Goal: Information Seeking & Learning: Check status

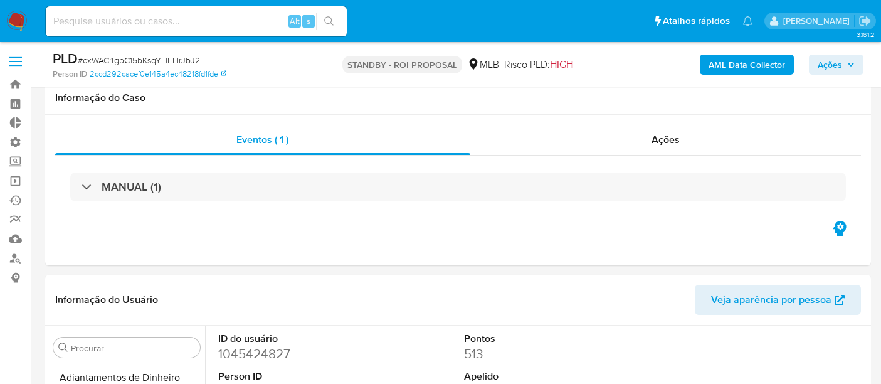
select select "10"
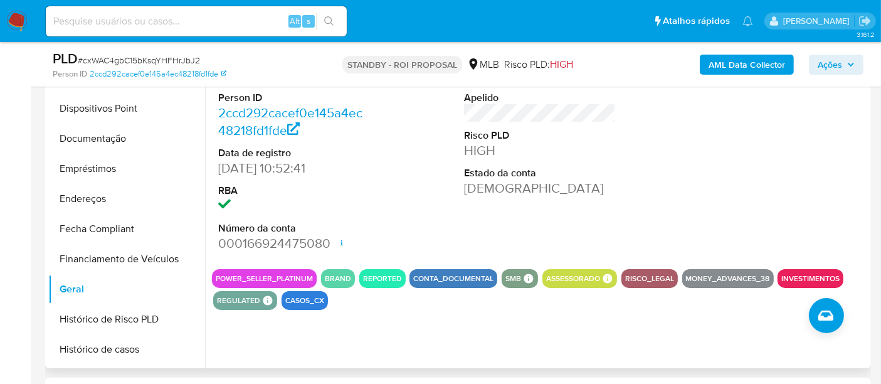
scroll to position [209, 0]
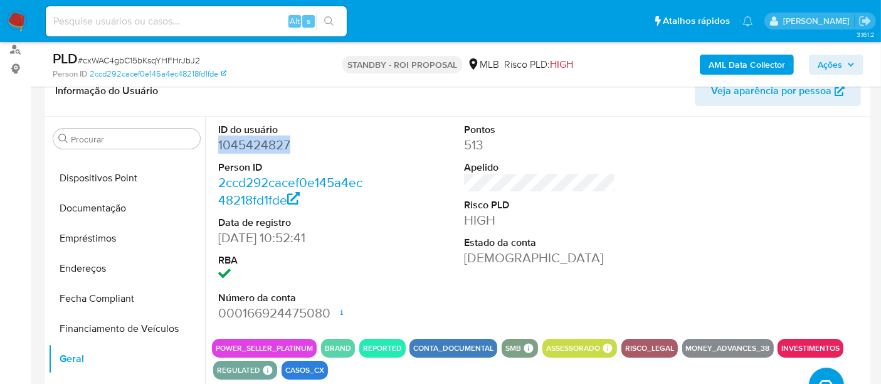
click at [88, 27] on input at bounding box center [196, 21] width 301 height 16
paste input "1045424827"
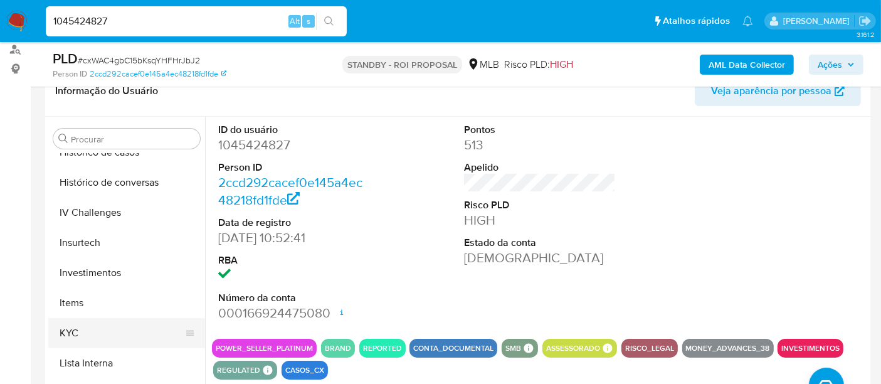
scroll to position [510, 0]
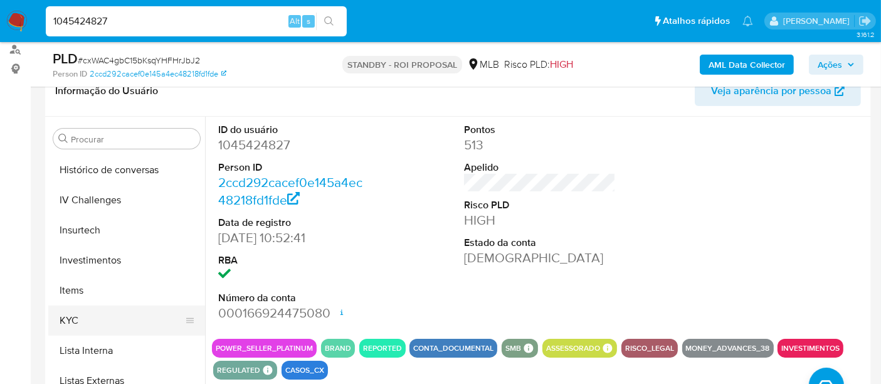
type input "1045424827"
click at [78, 314] on button "KYC" at bounding box center [121, 320] width 147 height 30
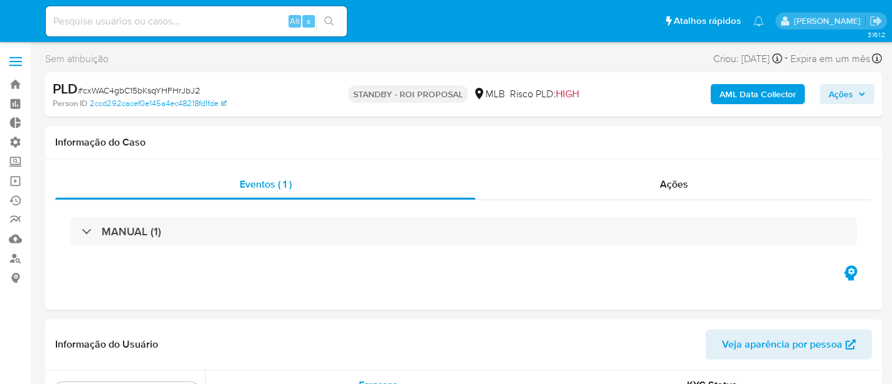
select select "10"
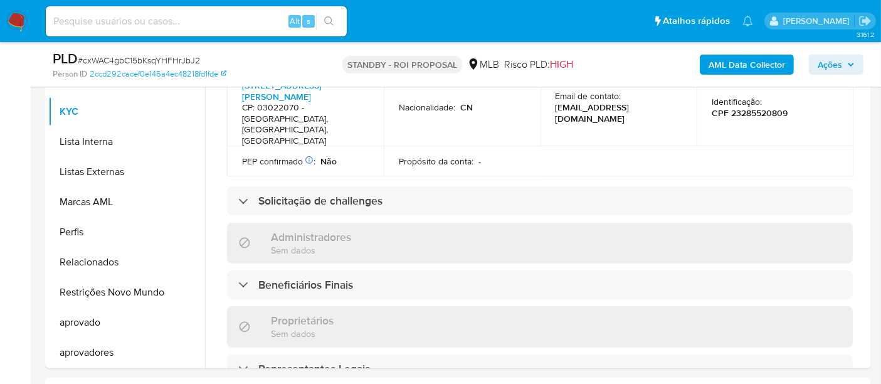
scroll to position [487, 0]
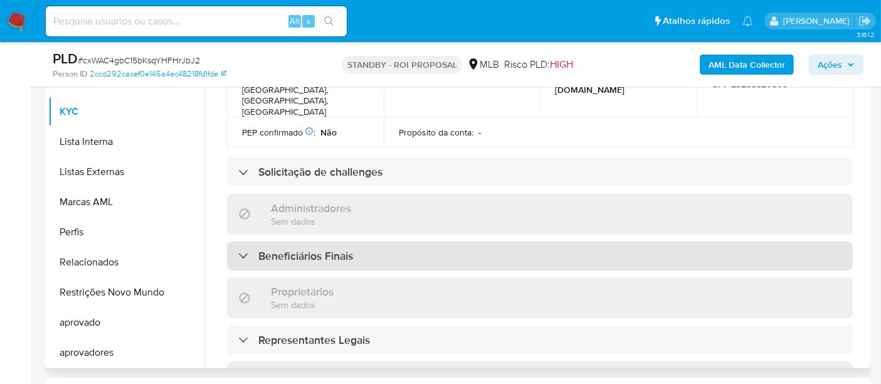
click at [238, 255] on div at bounding box center [238, 255] width 0 height 0
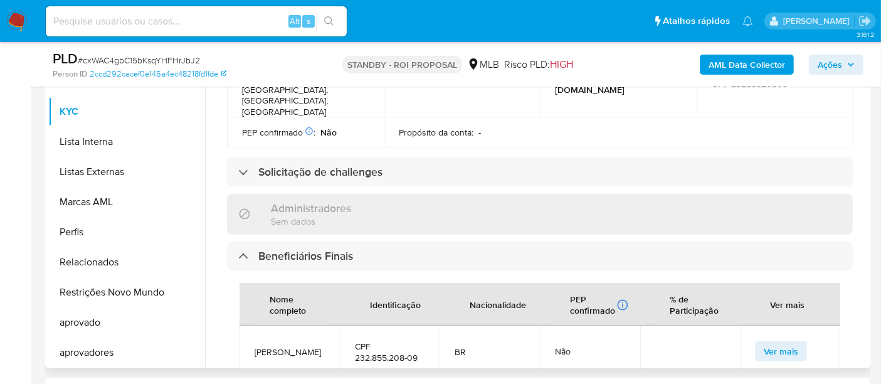
click at [782, 342] on span "Ver mais" at bounding box center [781, 351] width 34 height 18
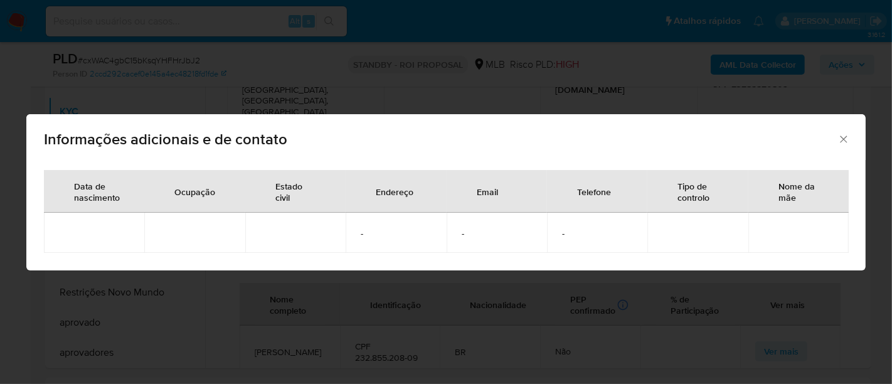
click at [841, 139] on icon "Fechar" at bounding box center [843, 139] width 13 height 13
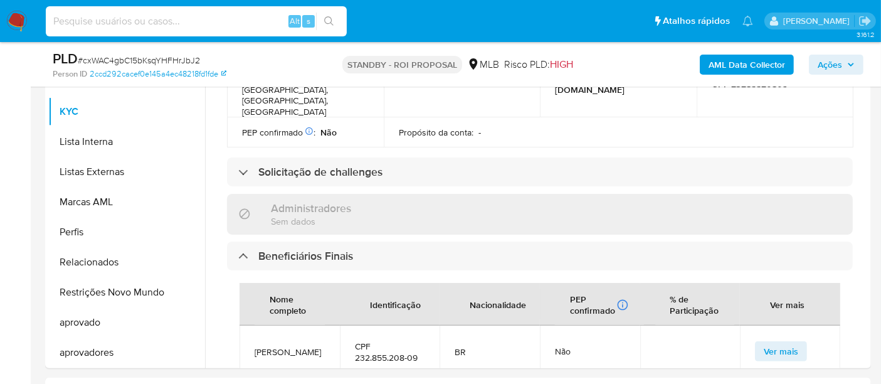
click at [86, 23] on input at bounding box center [196, 21] width 301 height 16
paste input "632511145"
type input "632511145"
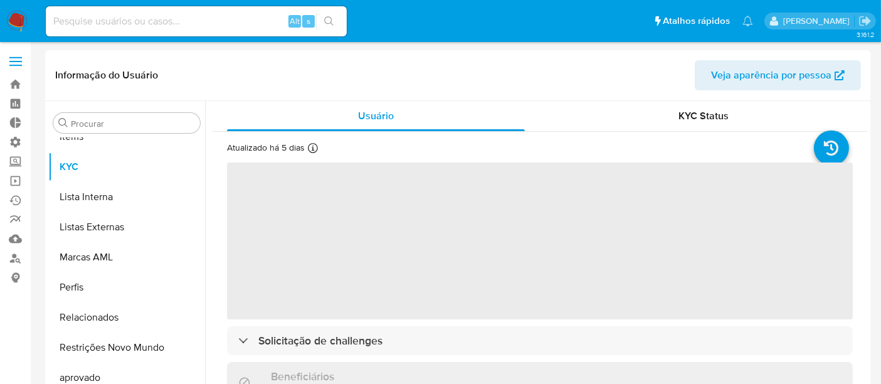
scroll to position [650, 0]
select select "10"
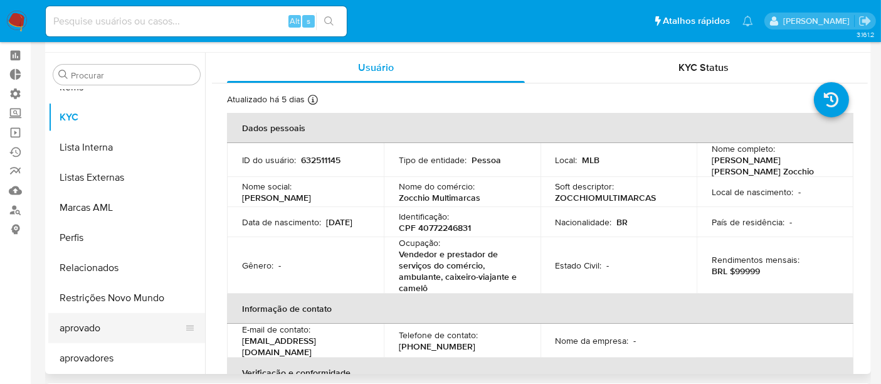
scroll to position [70, 0]
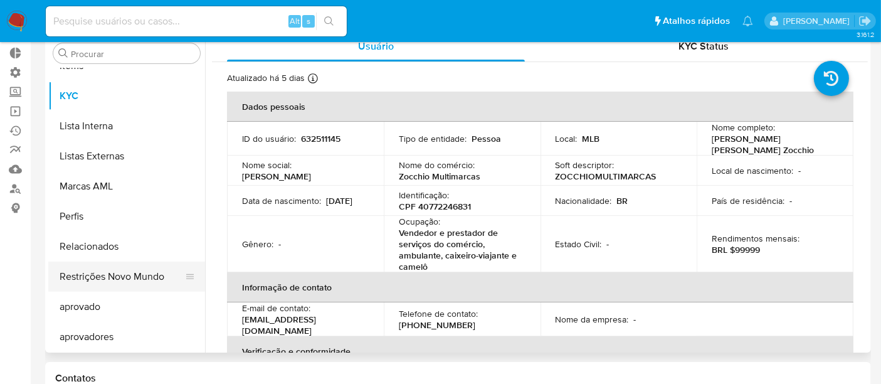
click at [125, 277] on button "Restrições Novo Mundo" at bounding box center [121, 276] width 147 height 30
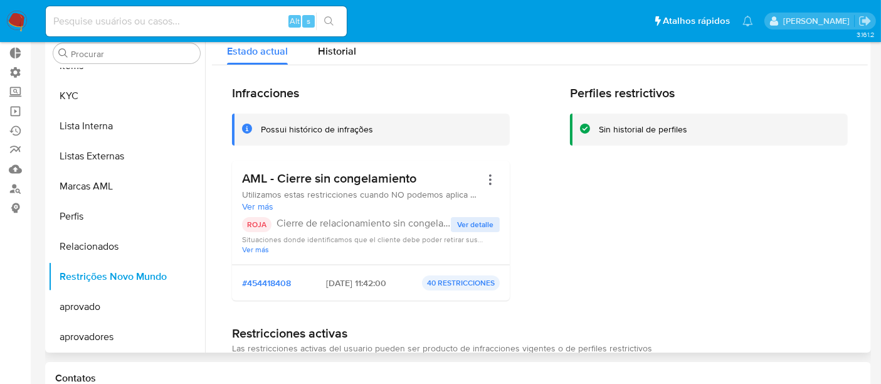
scroll to position [0, 0]
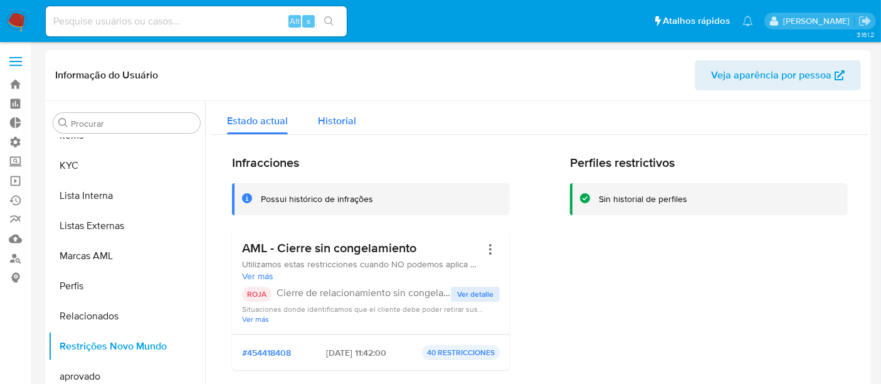
click at [349, 125] on span "Historial" at bounding box center [337, 120] width 38 height 14
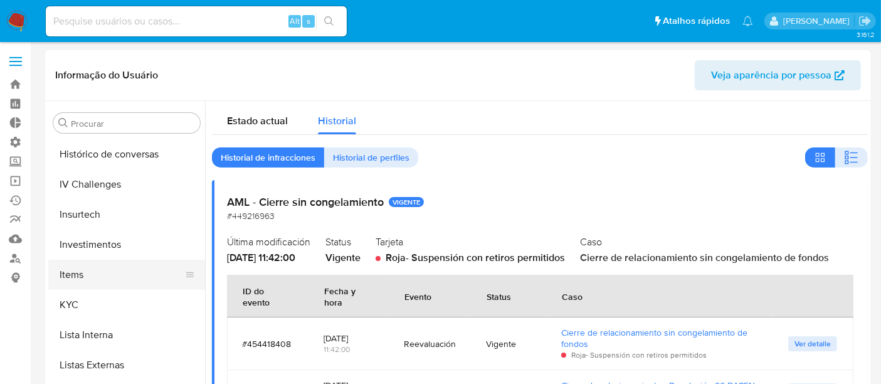
scroll to position [371, 0]
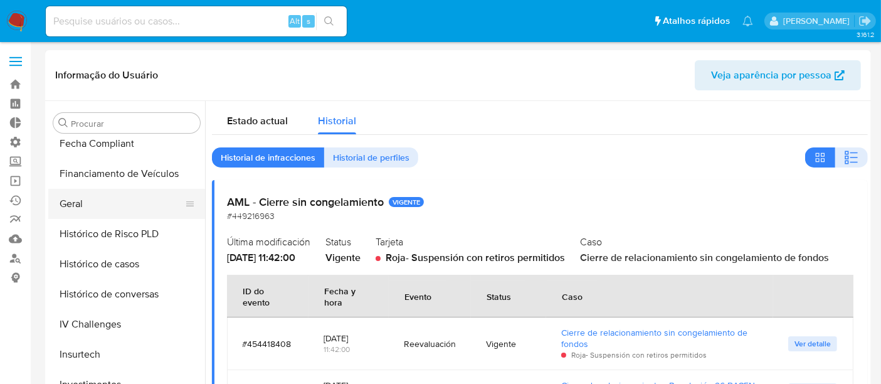
click at [80, 205] on button "Geral" at bounding box center [121, 204] width 147 height 30
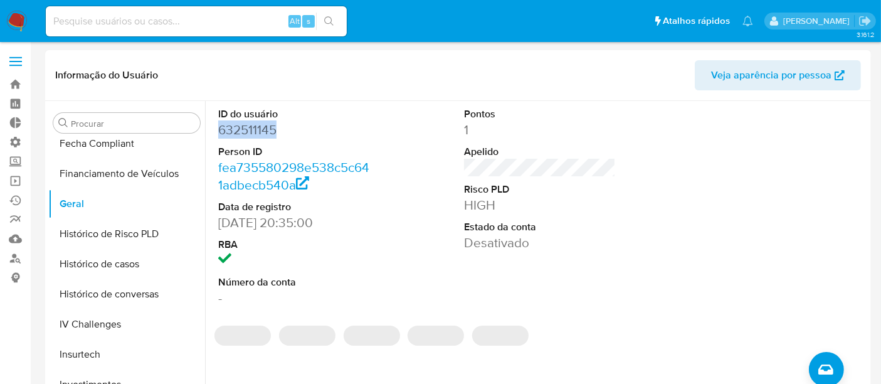
drag, startPoint x: 218, startPoint y: 132, endPoint x: 275, endPoint y: 132, distance: 56.4
click at [275, 132] on dd "632511145" at bounding box center [294, 130] width 152 height 18
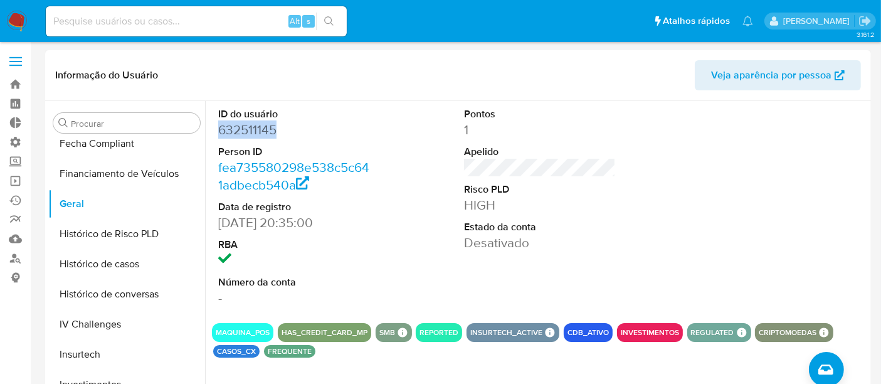
copy dd "632511145"
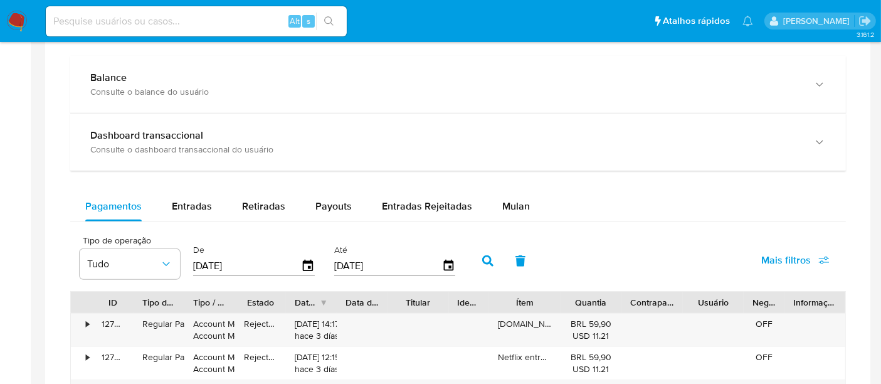
scroll to position [627, 0]
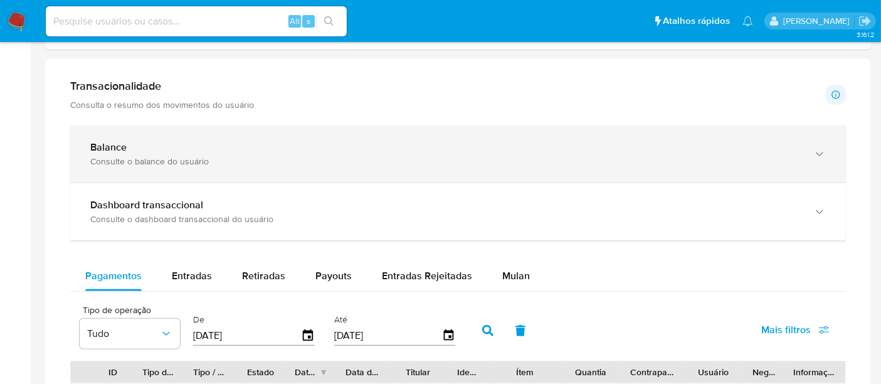
click at [113, 156] on div "Consulte o balance do usuário" at bounding box center [445, 161] width 710 height 11
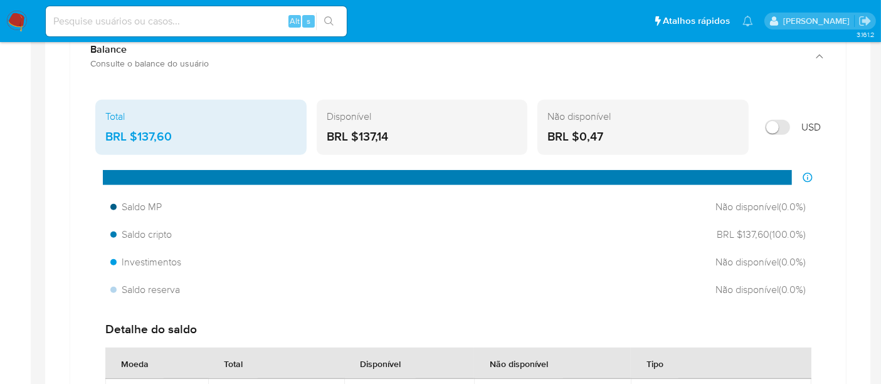
scroll to position [697, 0]
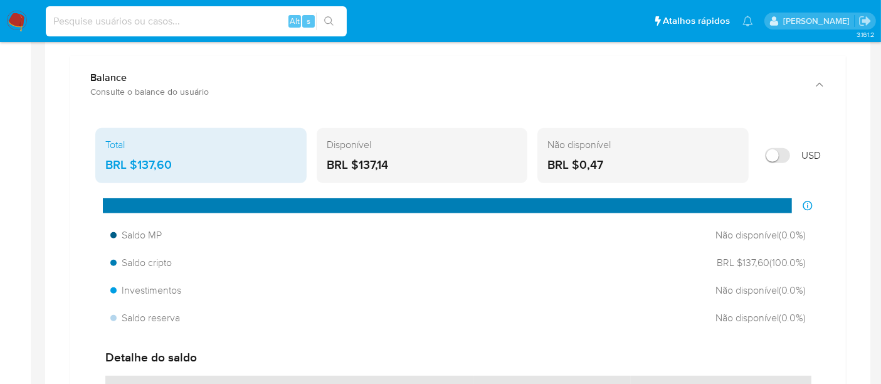
click at [110, 24] on input at bounding box center [196, 21] width 301 height 16
paste input "ikFhk4CfFQ9nz2D9n11A7khO"
type input "ikFhk4CfFQ9nz2D9n11A7khO"
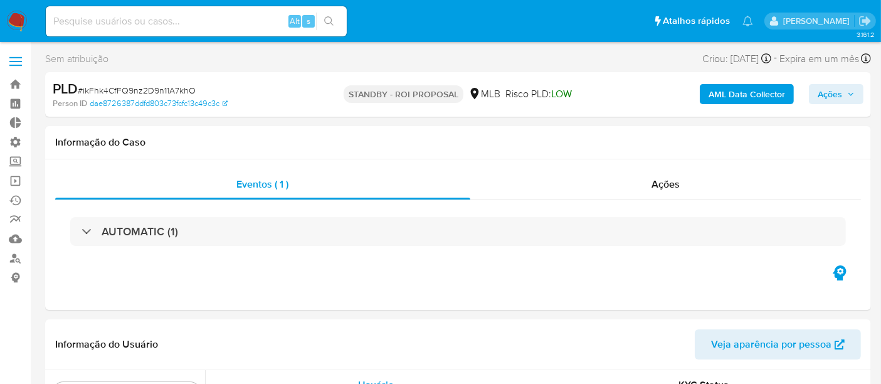
scroll to position [648, 0]
select select "10"
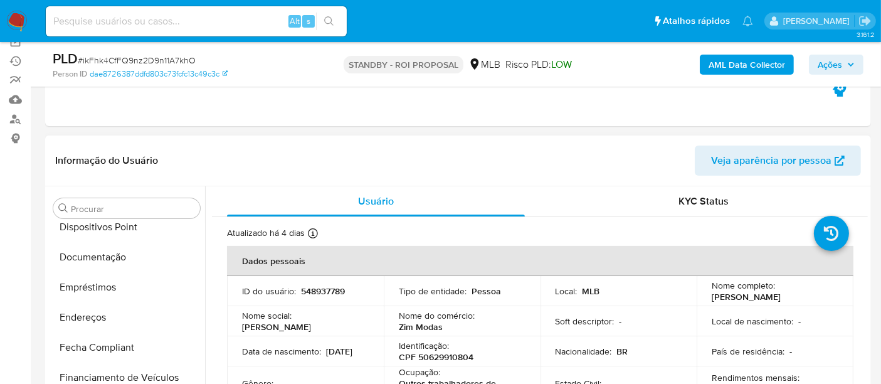
scroll to position [231, 0]
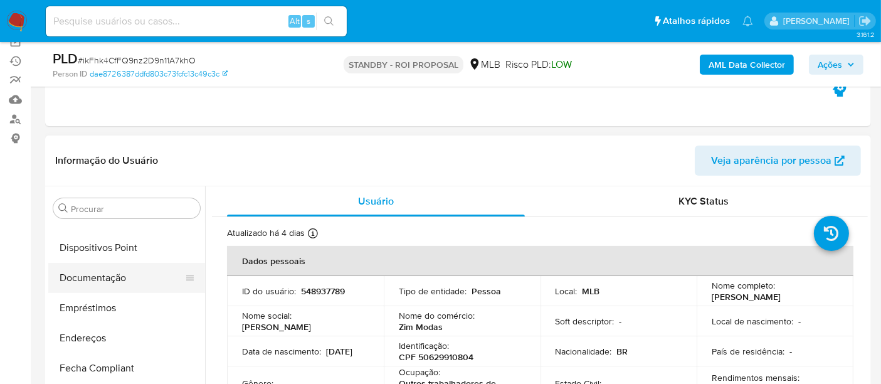
click at [111, 282] on button "Documentação" at bounding box center [121, 278] width 147 height 30
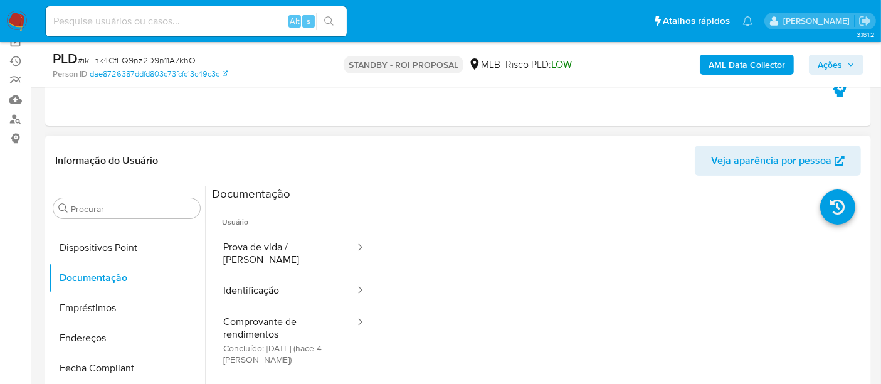
scroll to position [70, 0]
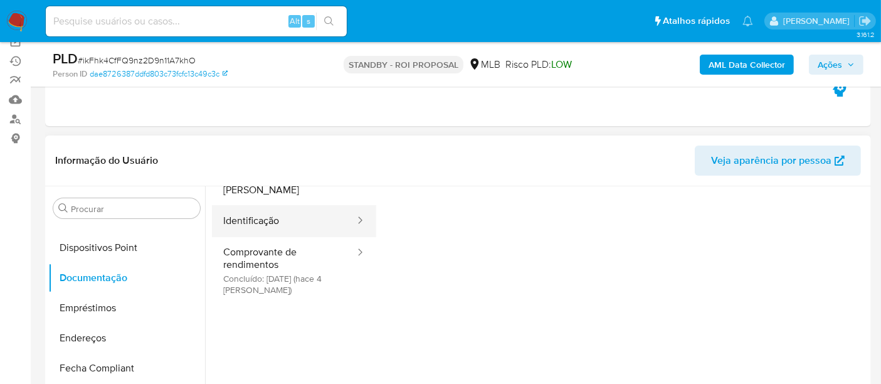
click at [260, 219] on button "Identificação" at bounding box center [284, 221] width 144 height 32
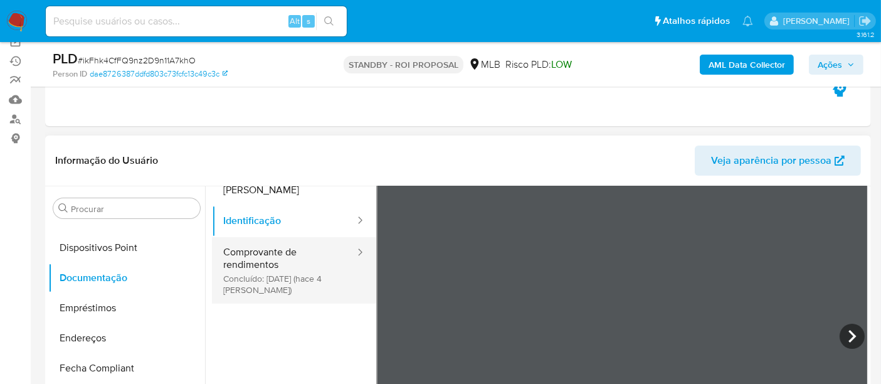
scroll to position [0, 0]
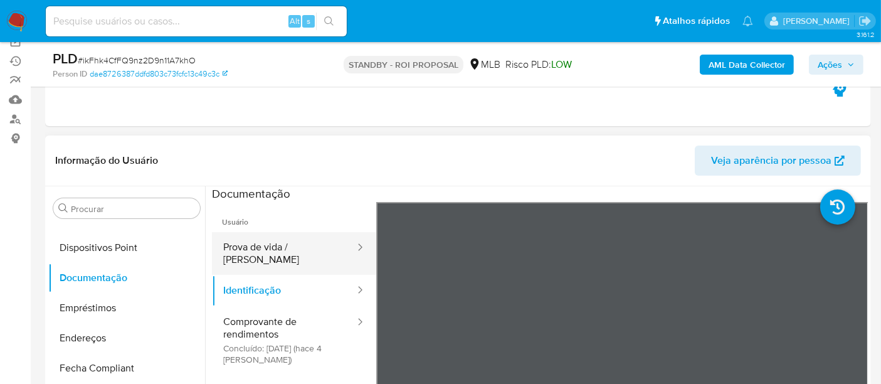
click at [261, 248] on button "Prova de vida / Selfie" at bounding box center [284, 253] width 144 height 43
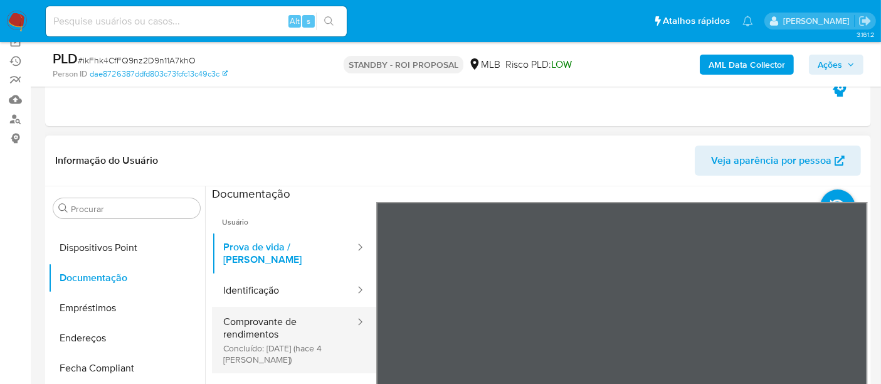
click at [272, 324] on button "Comprovante de rendimentos Concluído: 25/09/2025 (hace 4 días)" at bounding box center [284, 340] width 144 height 66
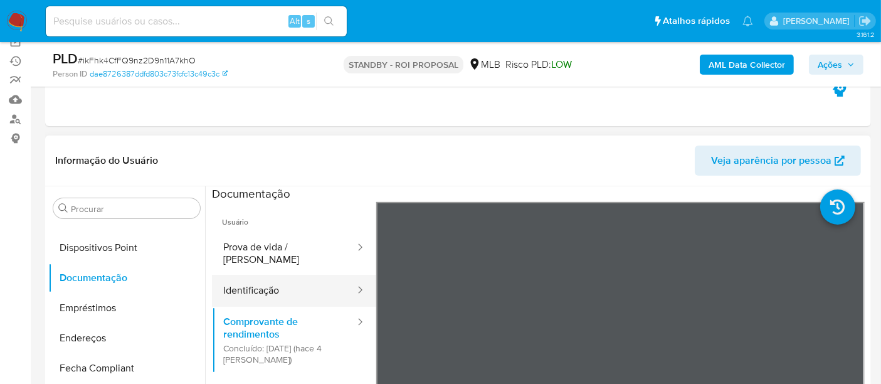
click at [278, 283] on button "Identificação" at bounding box center [284, 291] width 144 height 32
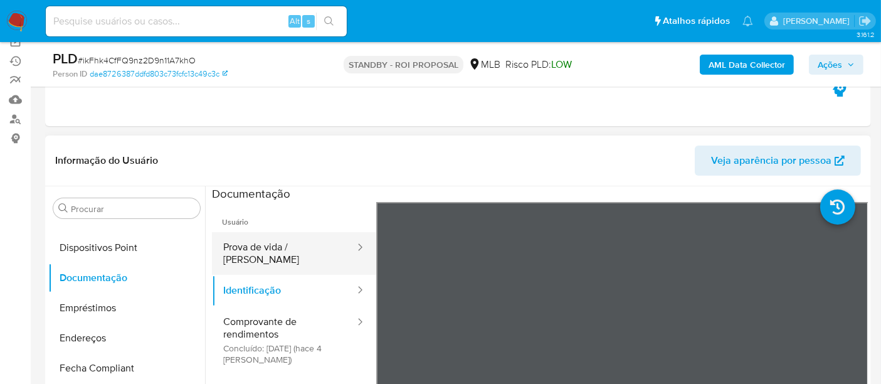
click at [283, 250] on button "Prova de vida / Selfie" at bounding box center [284, 253] width 144 height 43
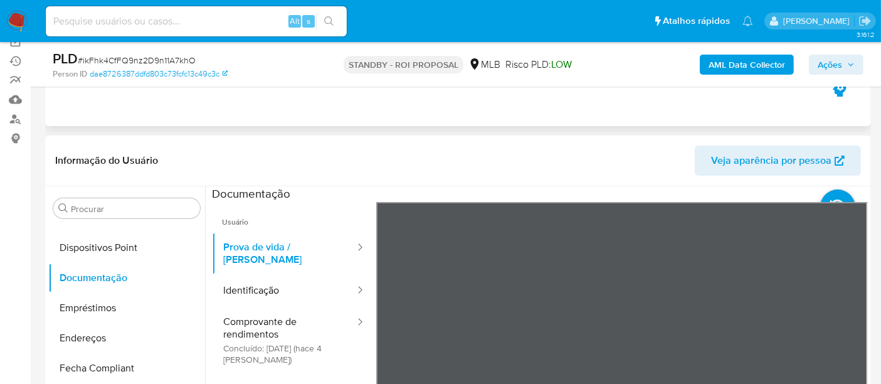
click at [590, 103] on div "Eventos ( 1 ) Ações AUTOMATIC (1)" at bounding box center [458, 51] width 826 height 150
click at [107, 23] on input at bounding box center [196, 21] width 301 height 16
paste input "1YMqJFNnjGELlRCChctbPWWh"
type input "1YMqJFNnjGELlRCChctbPWWh"
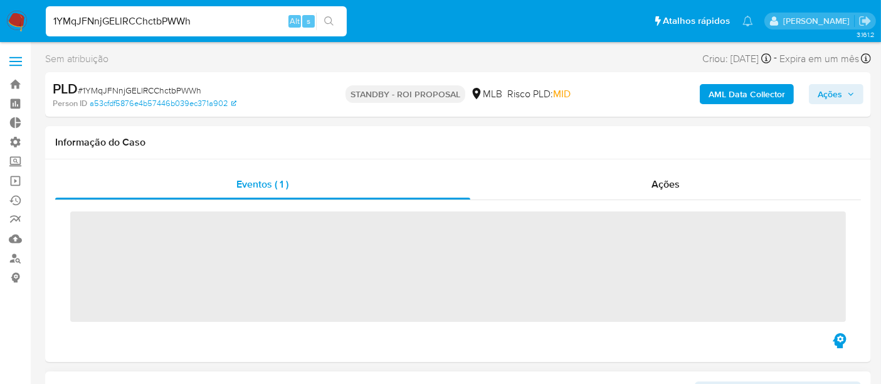
scroll to position [650, 0]
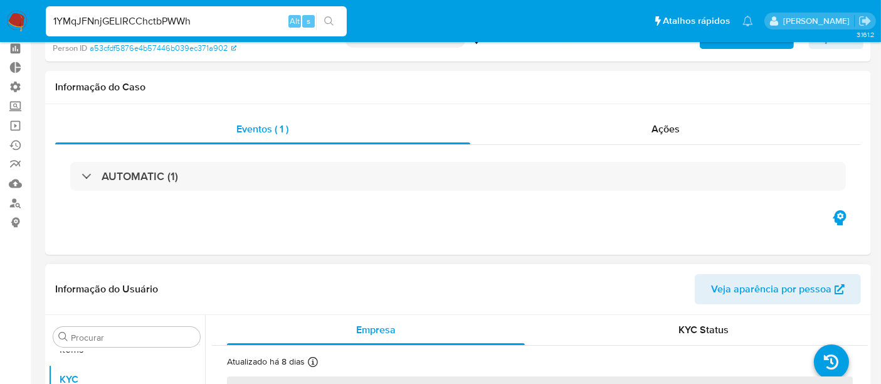
select select "10"
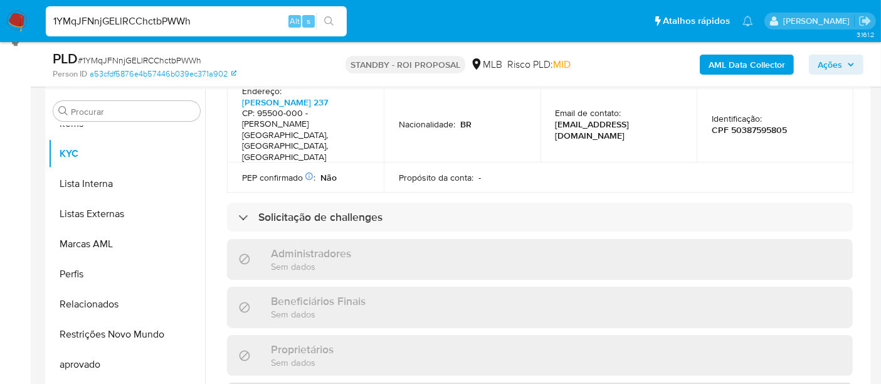
scroll to position [244, 0]
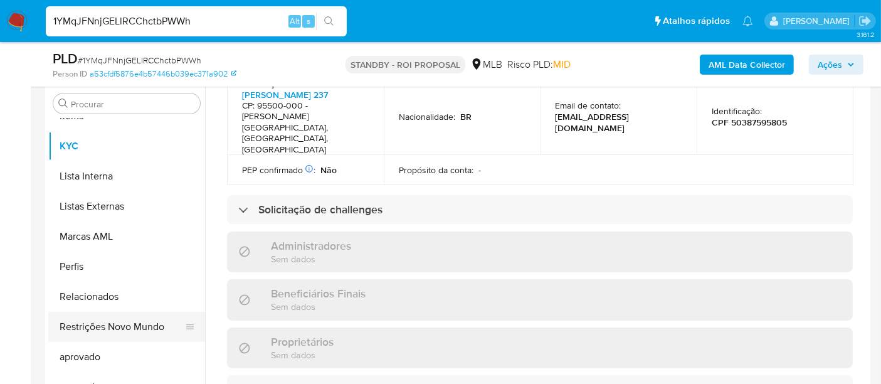
click at [122, 321] on button "Restrições Novo Mundo" at bounding box center [121, 327] width 147 height 30
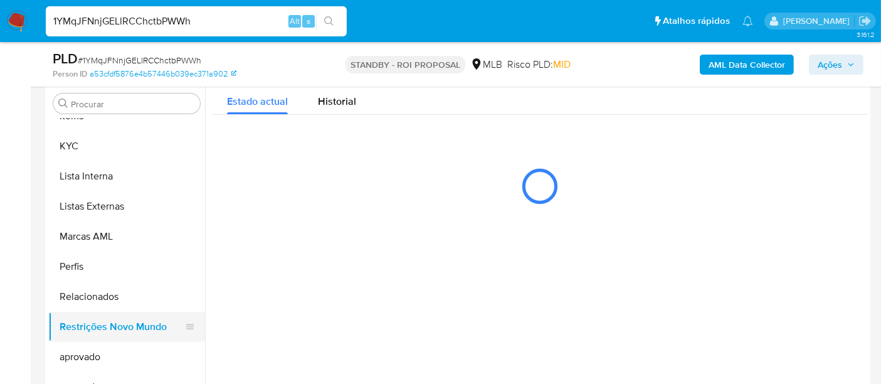
scroll to position [0, 0]
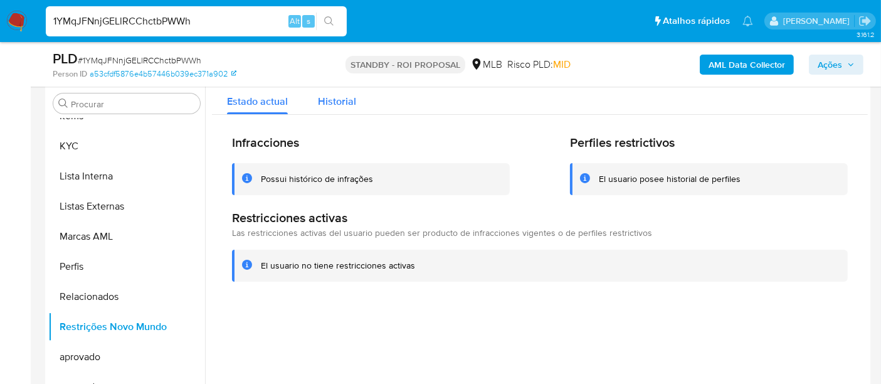
click at [335, 107] on span "Historial" at bounding box center [337, 101] width 38 height 14
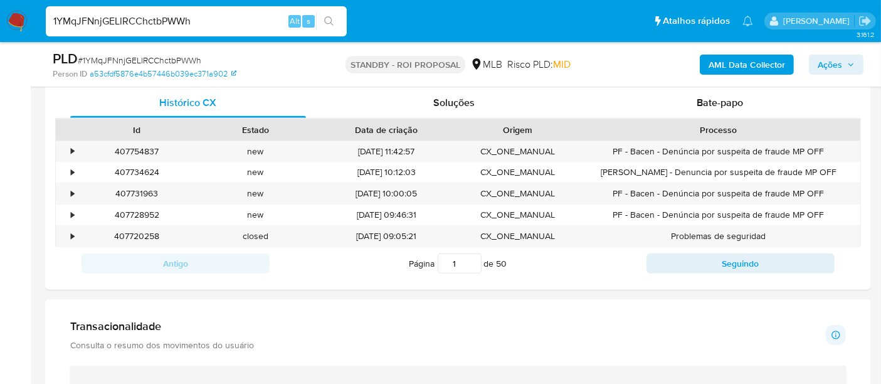
scroll to position [593, 0]
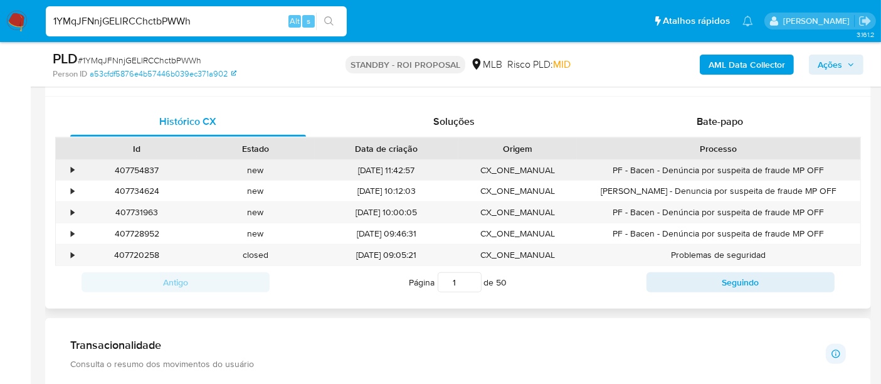
click at [71, 172] on div "•" at bounding box center [72, 170] width 3 height 12
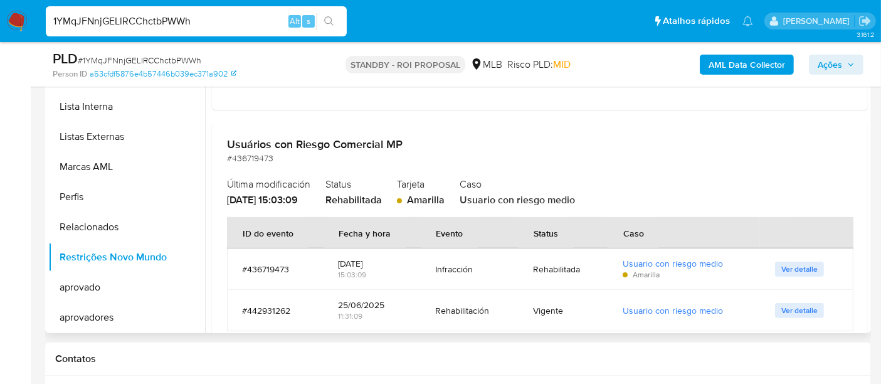
scroll to position [440, 0]
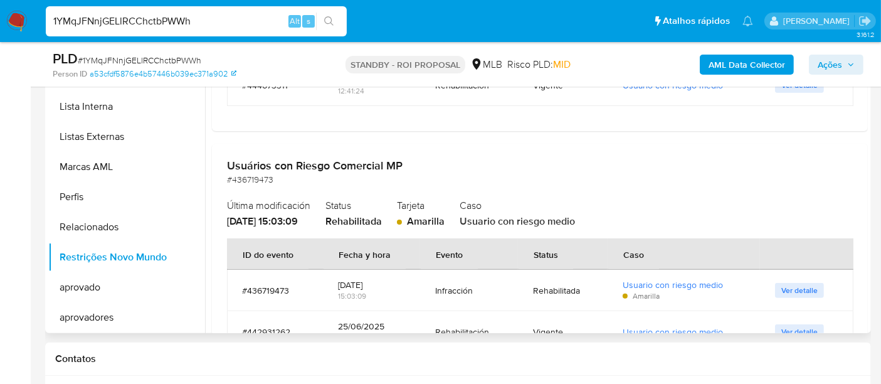
click at [806, 291] on span "Ver detalle" at bounding box center [799, 290] width 36 height 13
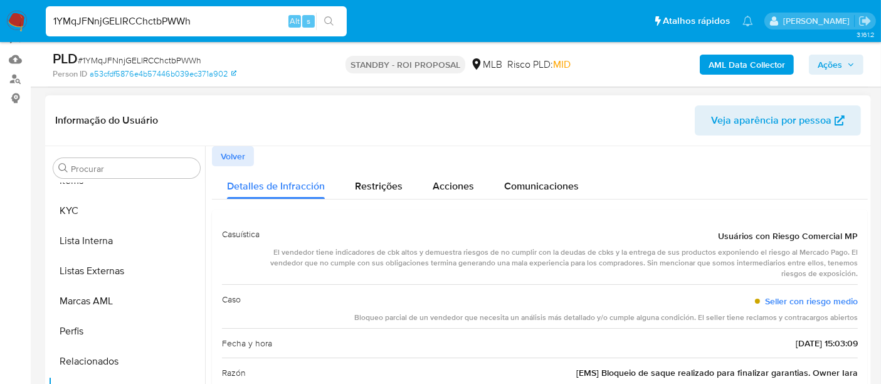
scroll to position [174, 0]
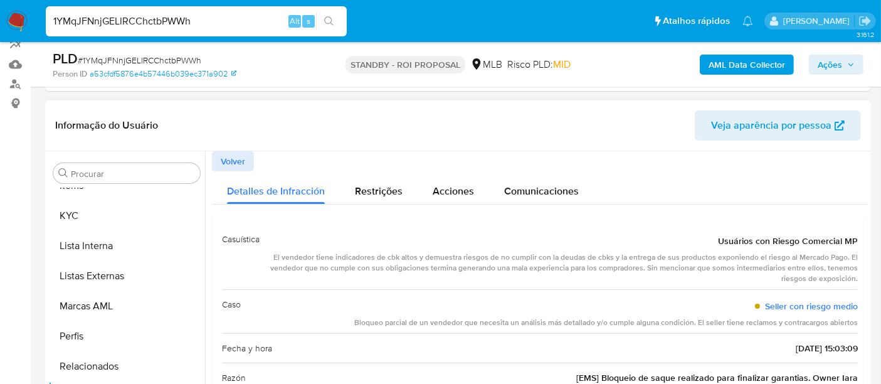
click at [232, 152] on span "Volver" at bounding box center [233, 161] width 24 height 18
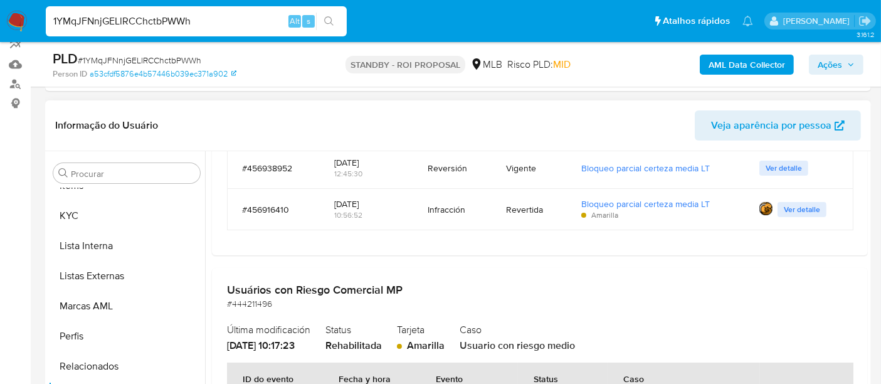
scroll to position [70, 0]
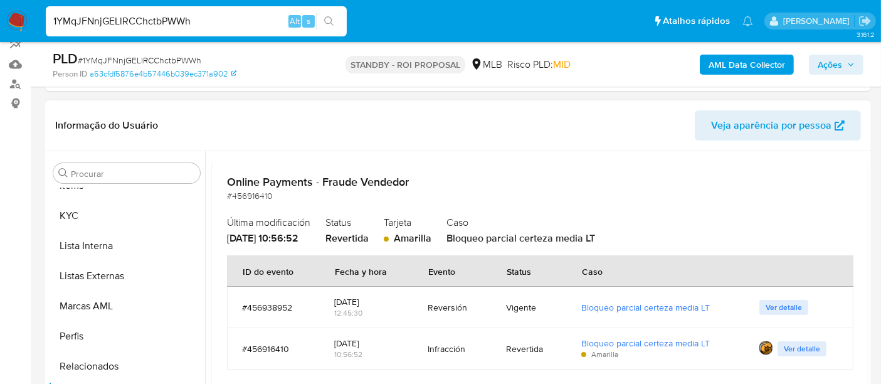
click at [769, 309] on span "Ver detalle" at bounding box center [784, 307] width 36 height 13
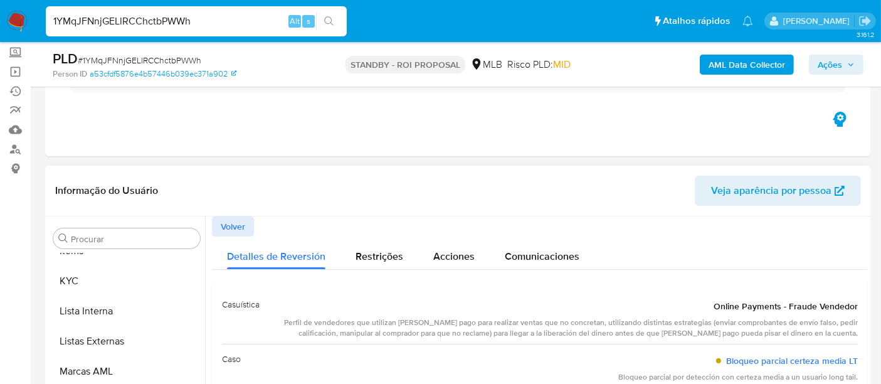
scroll to position [105, 0]
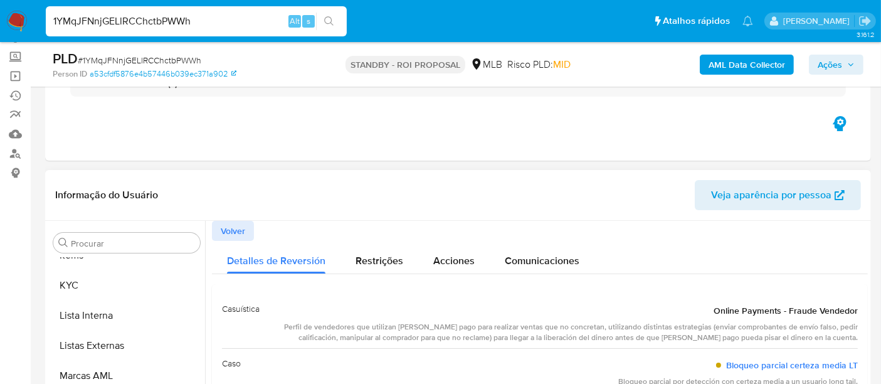
click at [233, 222] on span "Volver" at bounding box center [233, 231] width 24 height 18
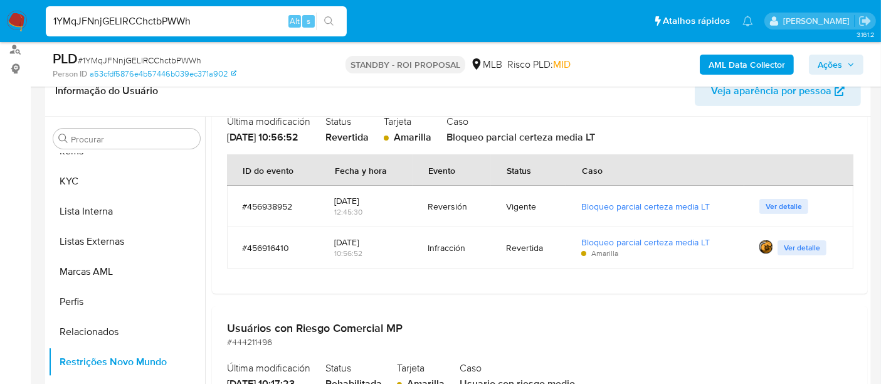
scroll to position [139, 0]
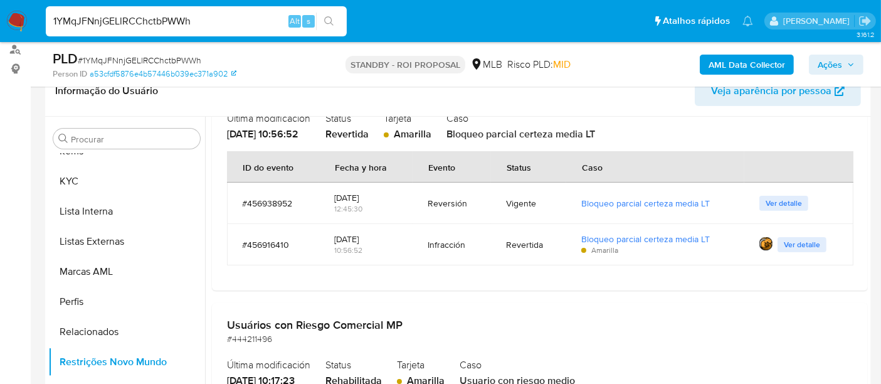
click at [776, 198] on span "Ver detalle" at bounding box center [784, 203] width 36 height 13
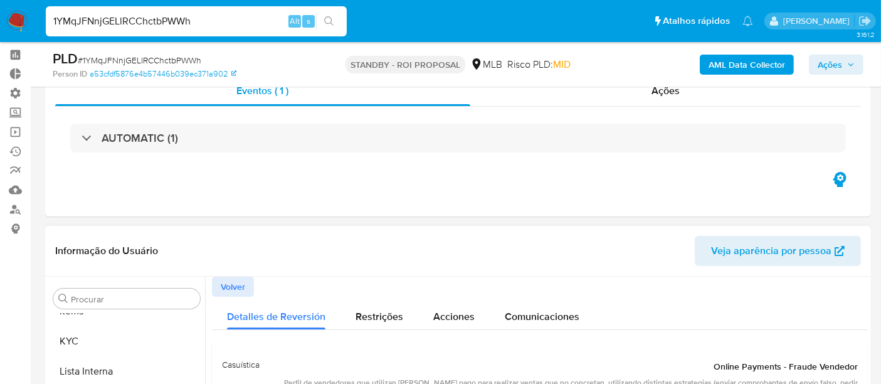
scroll to position [70, 0]
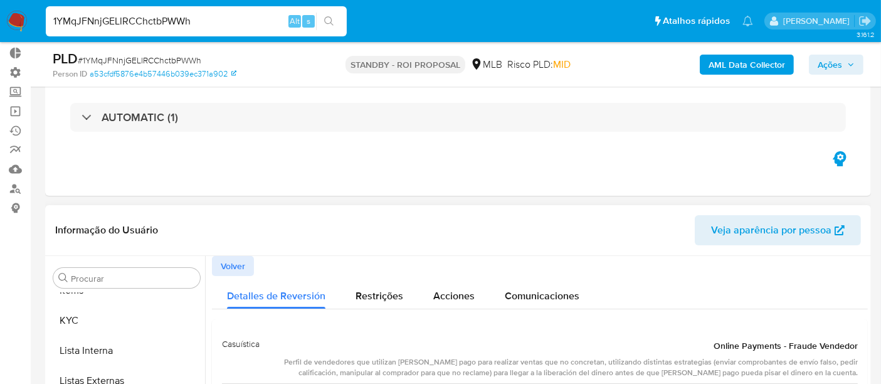
drag, startPoint x: 225, startPoint y: 262, endPoint x: 226, endPoint y: 255, distance: 6.9
click at [226, 262] on span "Volver" at bounding box center [233, 266] width 24 height 18
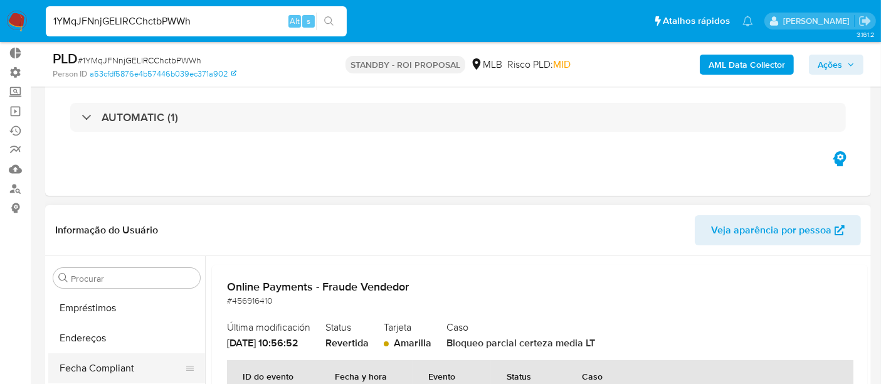
scroll to position [231, 0]
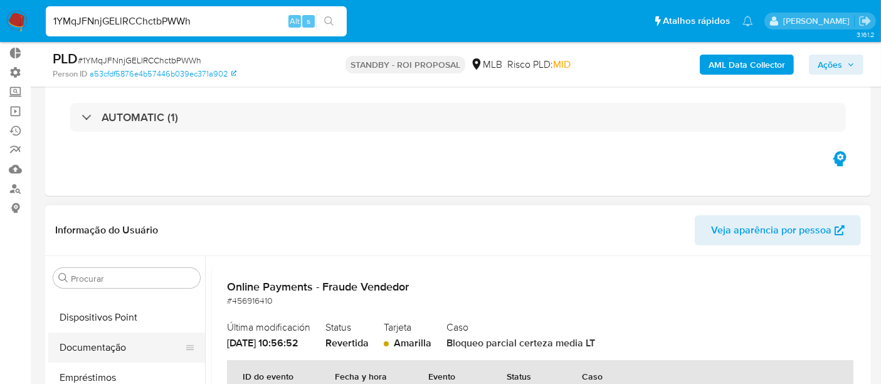
click at [108, 345] on button "Documentação" at bounding box center [121, 347] width 147 height 30
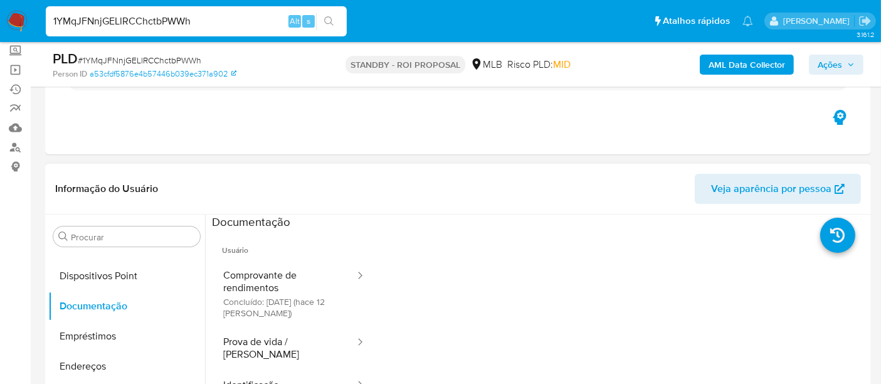
scroll to position [139, 0]
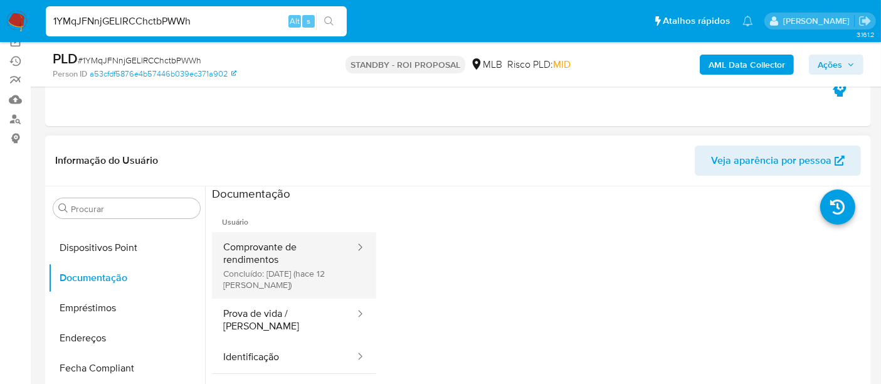
click at [300, 255] on button "Comprovante de rendimentos Concluído: 17/09/2025 (hace 12 días)" at bounding box center [284, 265] width 144 height 66
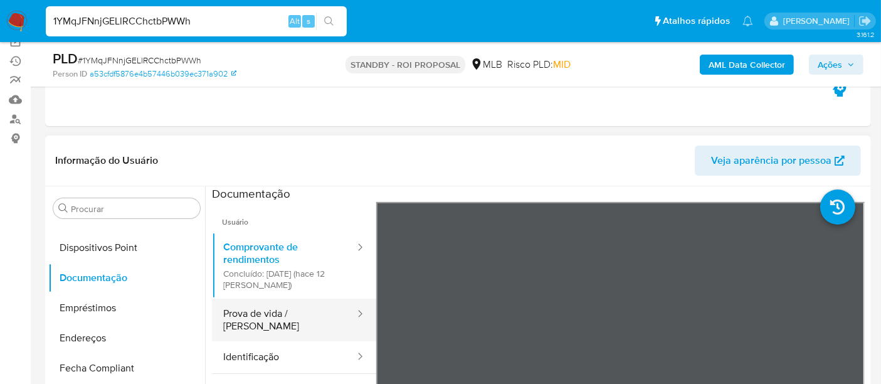
click at [267, 313] on button "Prova de vida / Selfie" at bounding box center [284, 319] width 144 height 43
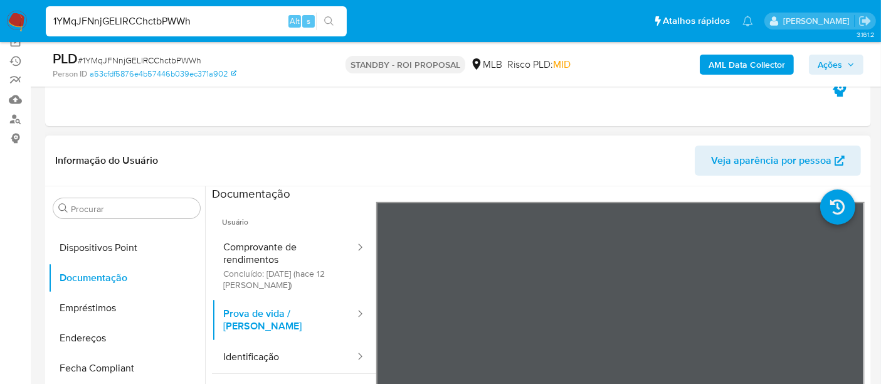
scroll to position [70, 0]
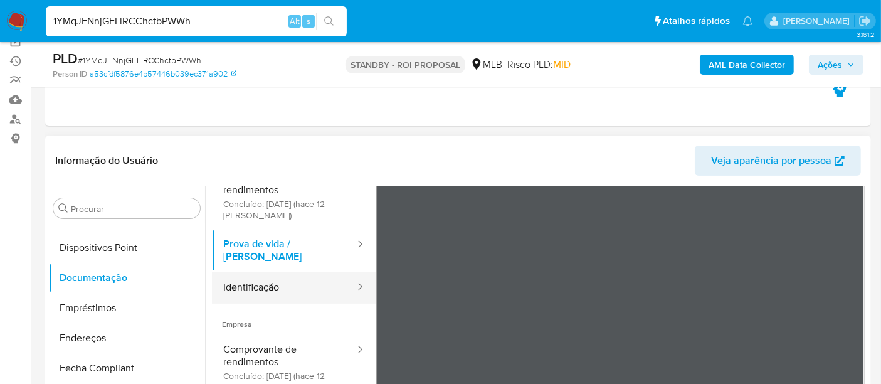
click at [252, 272] on button "Identificação" at bounding box center [284, 288] width 144 height 32
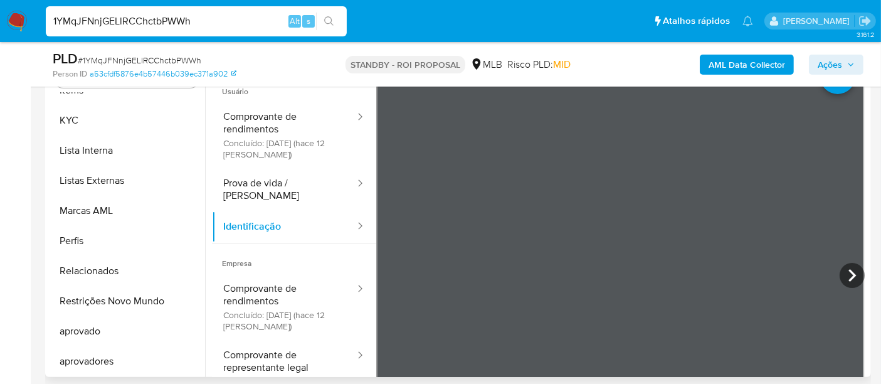
scroll to position [305, 0]
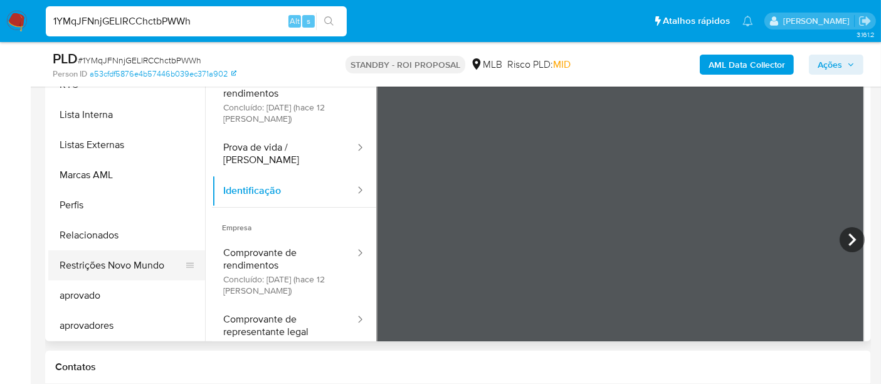
click at [123, 260] on button "Restrições Novo Mundo" at bounding box center [121, 265] width 147 height 30
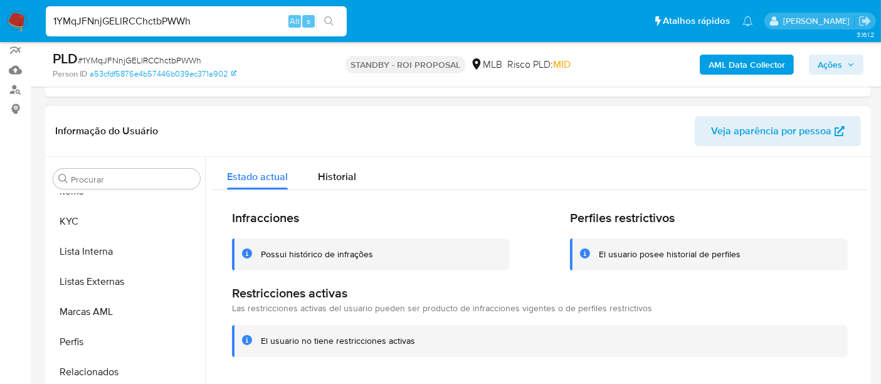
scroll to position [166, 0]
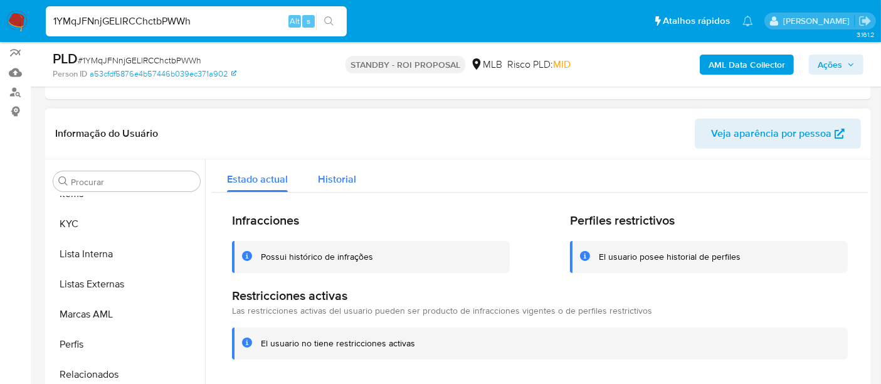
click at [331, 180] on span "Historial" at bounding box center [337, 179] width 38 height 14
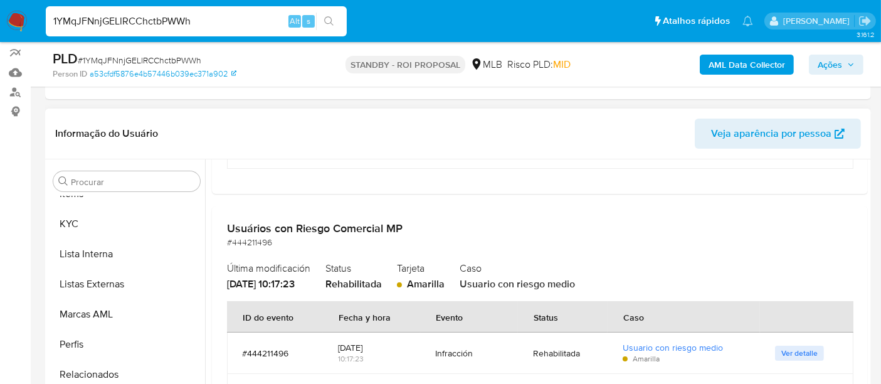
scroll to position [348, 0]
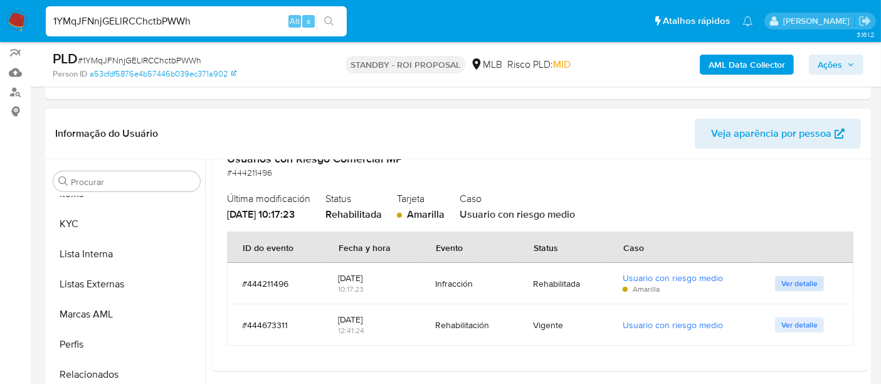
click at [791, 283] on span "Ver detalle" at bounding box center [799, 283] width 36 height 13
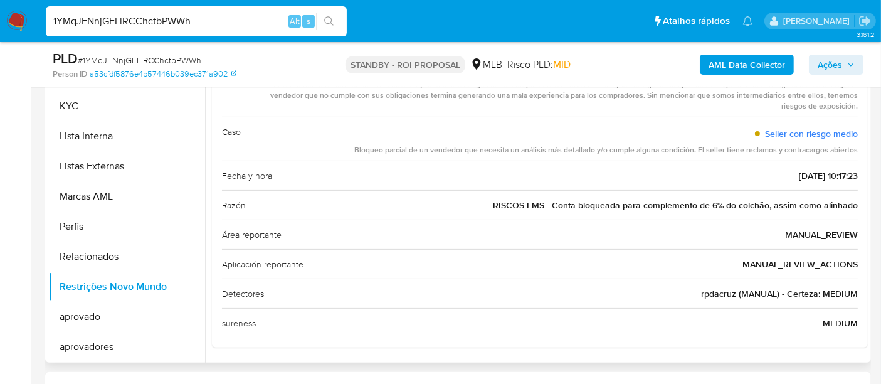
scroll to position [305, 0]
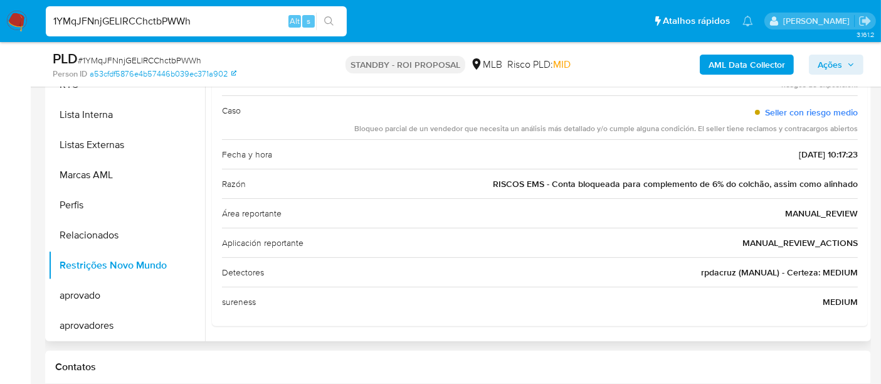
drag, startPoint x: 732, startPoint y: 270, endPoint x: 692, endPoint y: 270, distance: 40.8
click at [692, 270] on div "Detectores rpdacruz (MANUAL) - Certeza: MEDIUM" at bounding box center [540, 271] width 636 height 29
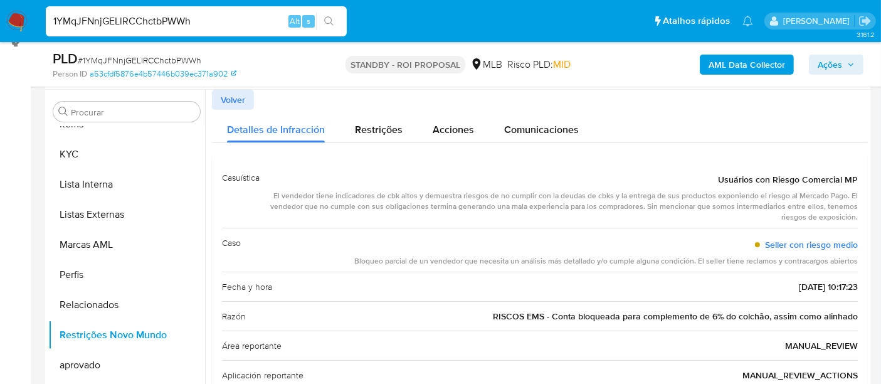
scroll to position [166, 0]
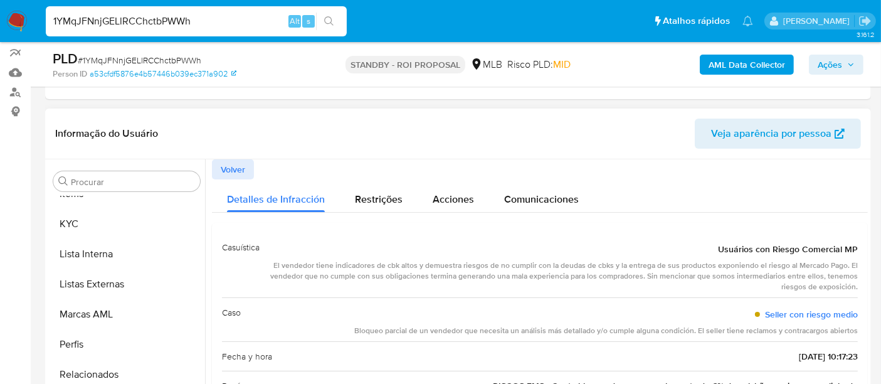
click at [242, 163] on span "Volver" at bounding box center [233, 170] width 24 height 18
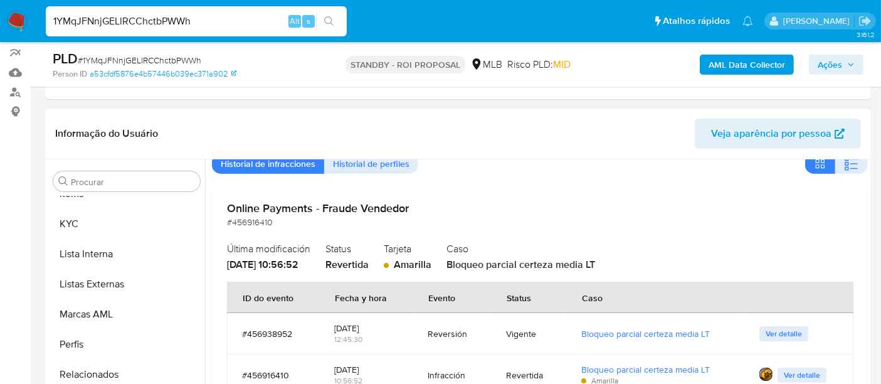
scroll to position [139, 0]
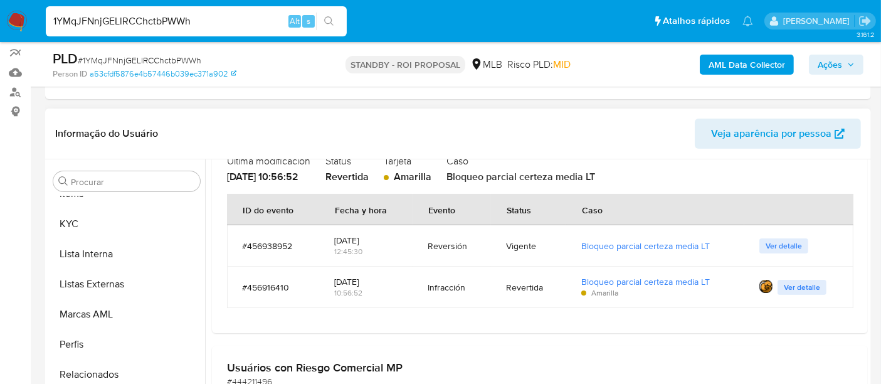
click at [778, 240] on span "Ver detalle" at bounding box center [784, 246] width 36 height 13
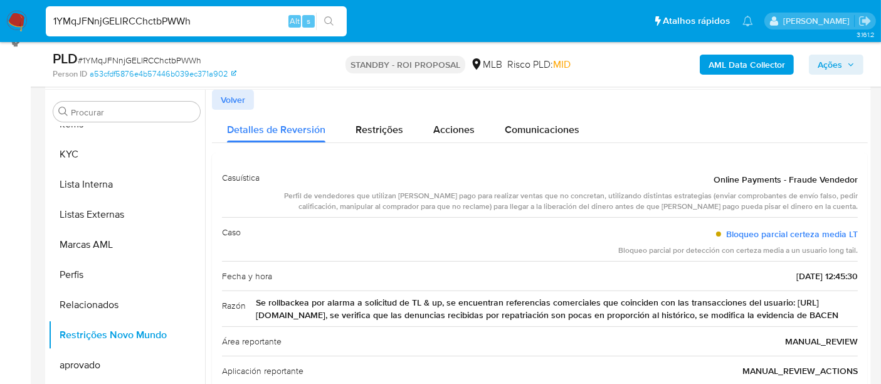
scroll to position [41, 0]
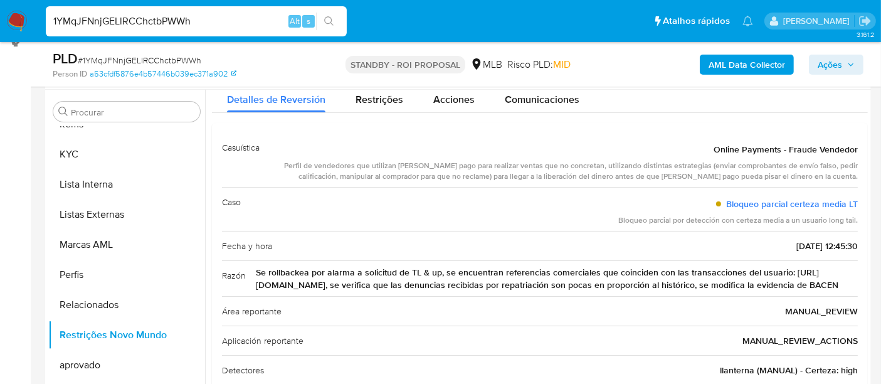
drag, startPoint x: 751, startPoint y: 368, endPoint x: 713, endPoint y: 368, distance: 37.6
click at [713, 368] on div "Detectores llanterna (MANUAL) - Certeza: high" at bounding box center [540, 369] width 636 height 29
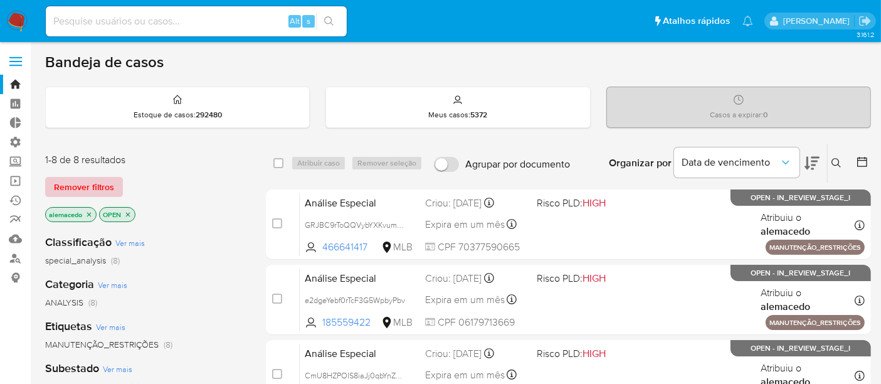
click at [83, 185] on span "Remover filtros" at bounding box center [84, 187] width 60 height 18
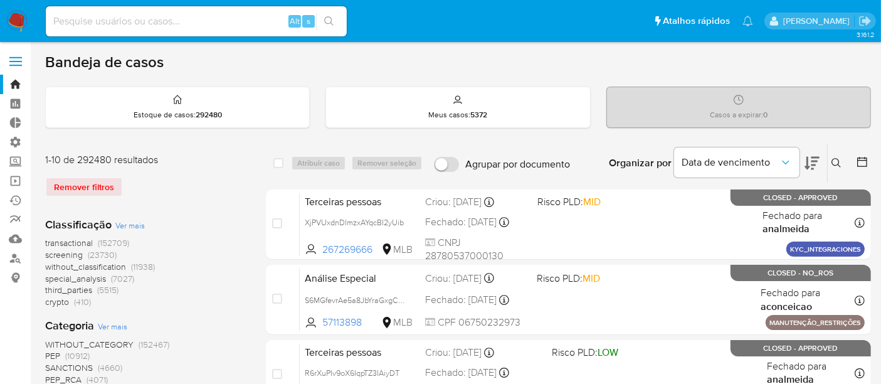
click at [90, 23] on input at bounding box center [196, 21] width 301 height 16
paste input "1721528161"
type input "1721528161"
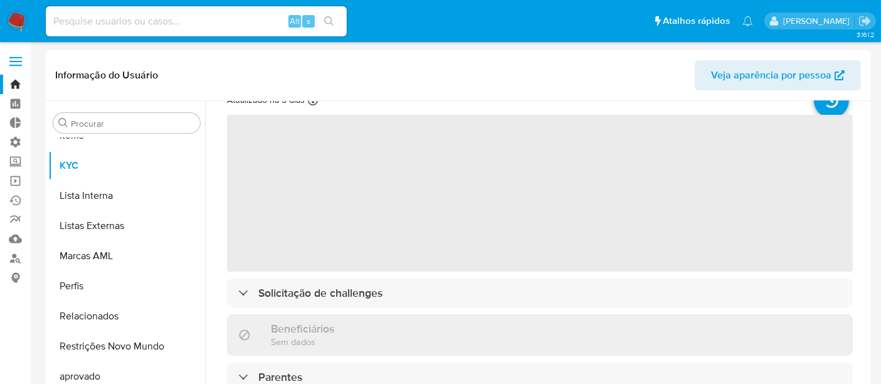
scroll to position [70, 0]
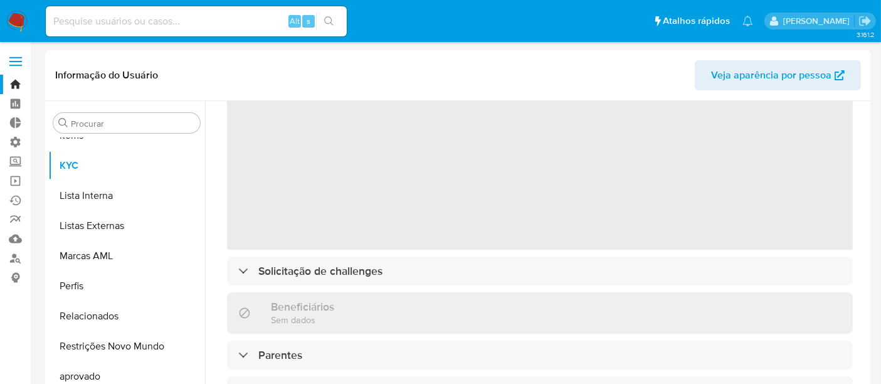
select select "10"
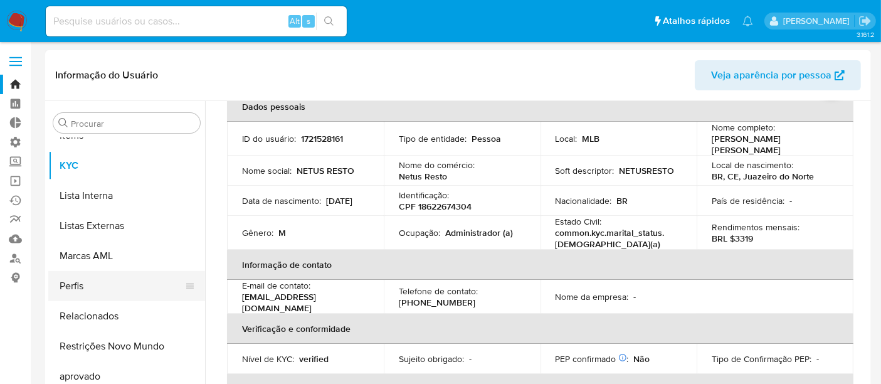
scroll to position [0, 0]
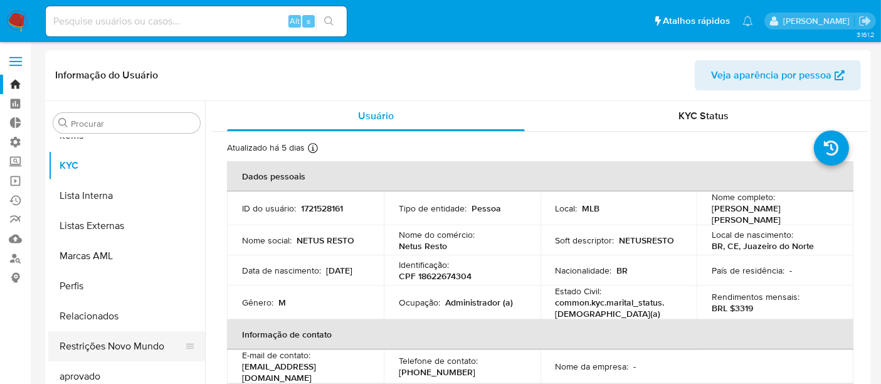
click at [103, 349] on button "Restrições Novo Mundo" at bounding box center [121, 346] width 147 height 30
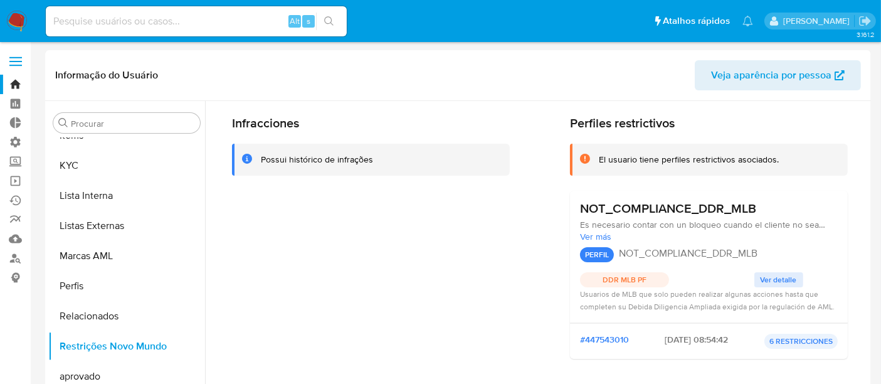
scroll to position [70, 0]
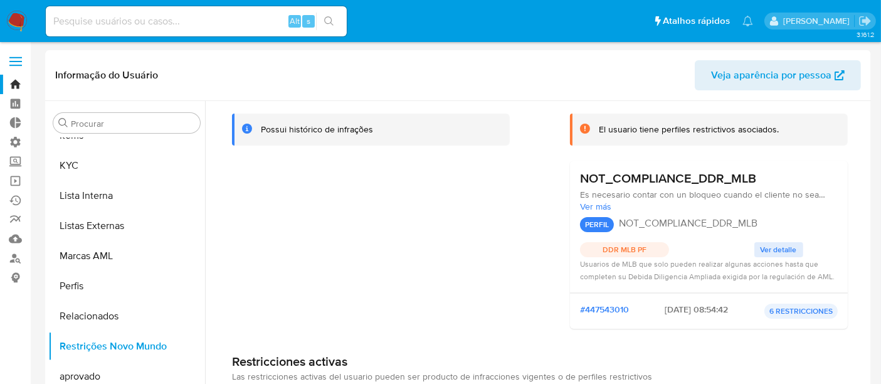
click at [763, 248] on span "Ver detalle" at bounding box center [779, 249] width 36 height 13
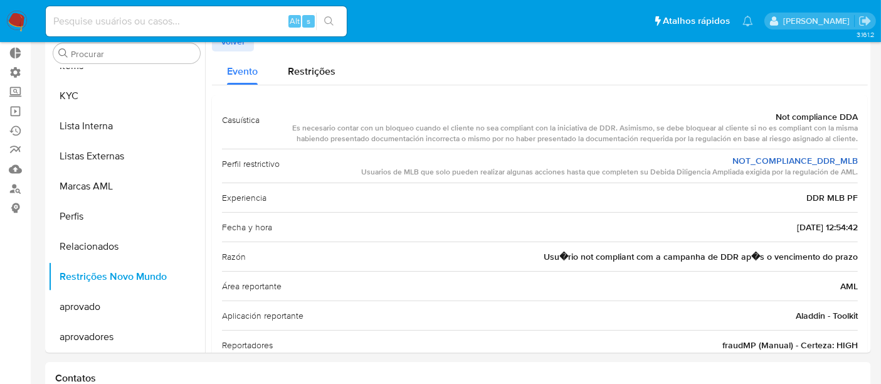
scroll to position [0, 0]
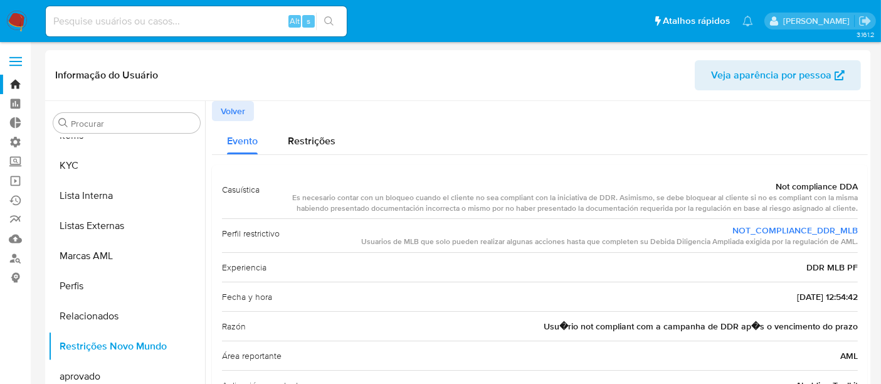
click at [240, 112] on span "Volver" at bounding box center [233, 111] width 24 height 18
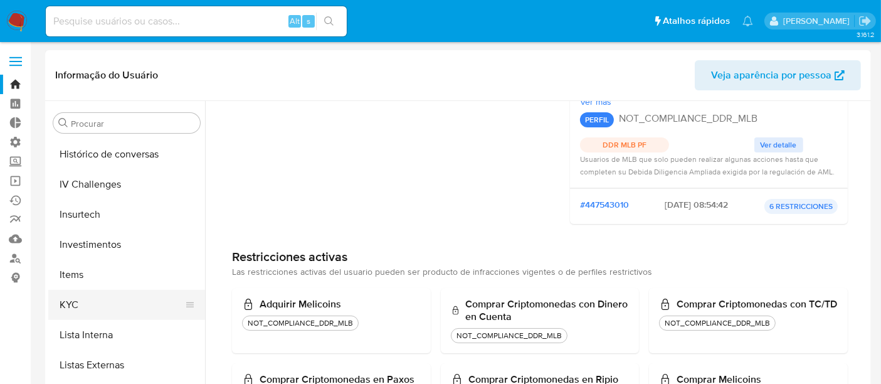
scroll to position [194, 0]
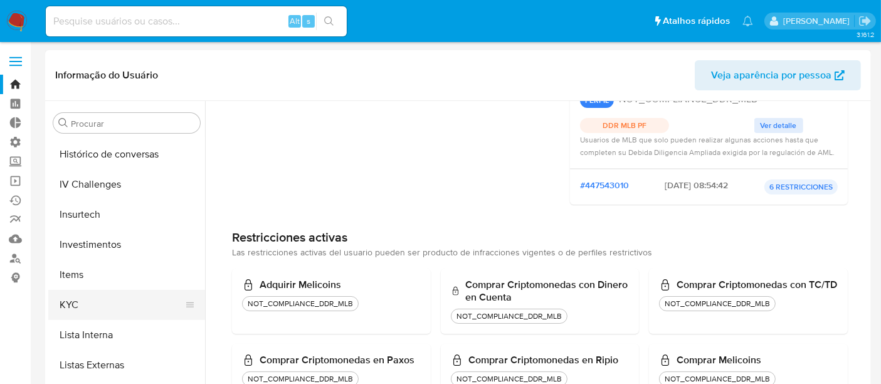
click at [88, 308] on button "KYC" at bounding box center [121, 305] width 147 height 30
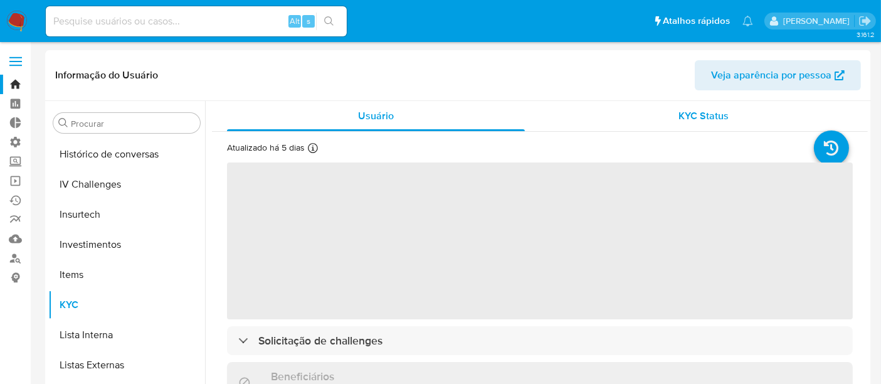
click at [680, 122] on span "KYC Status" at bounding box center [704, 115] width 50 height 14
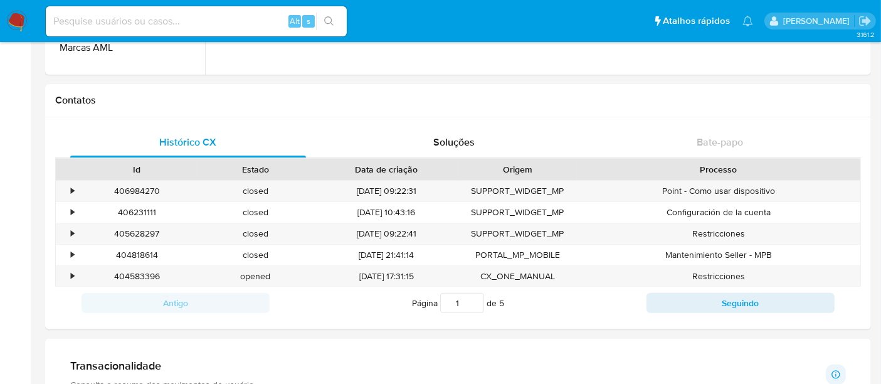
scroll to position [348, 0]
click at [68, 228] on div "•" at bounding box center [67, 233] width 22 height 21
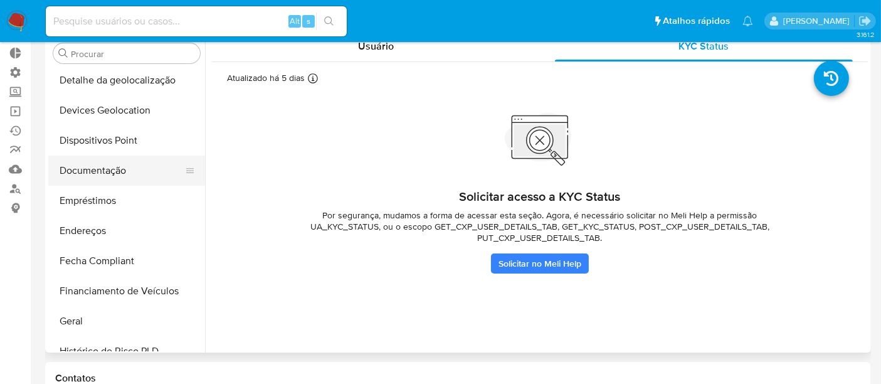
scroll to position [162, 0]
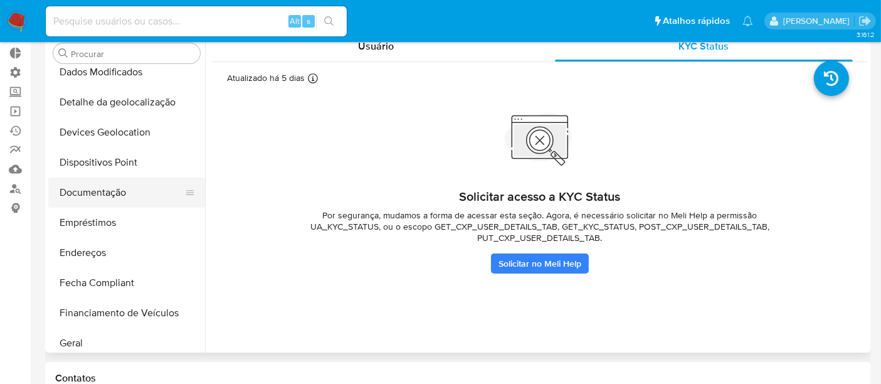
click at [113, 192] on button "Documentação" at bounding box center [121, 192] width 147 height 30
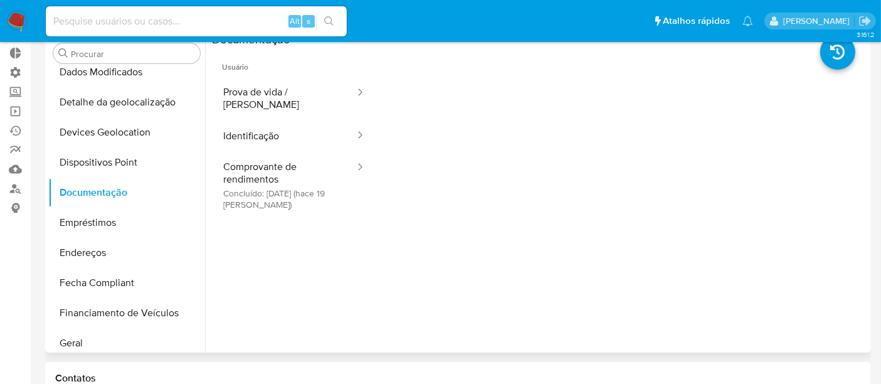
scroll to position [0, 0]
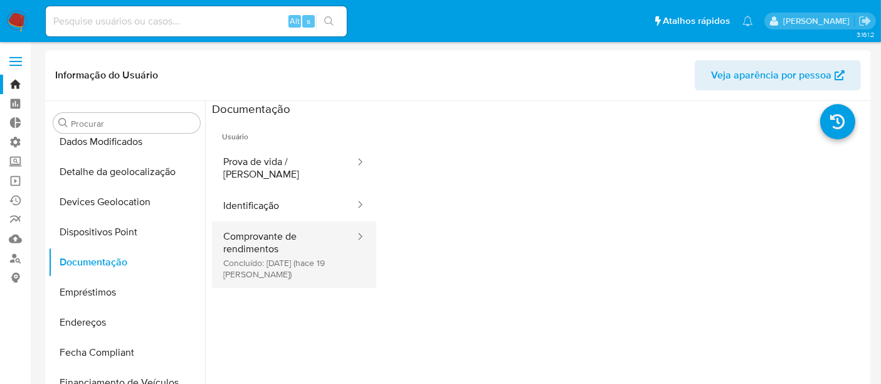
click at [293, 239] on button "Comprovante de rendimentos Concluído: 10/09/2025 (hace 19 días)" at bounding box center [284, 254] width 144 height 66
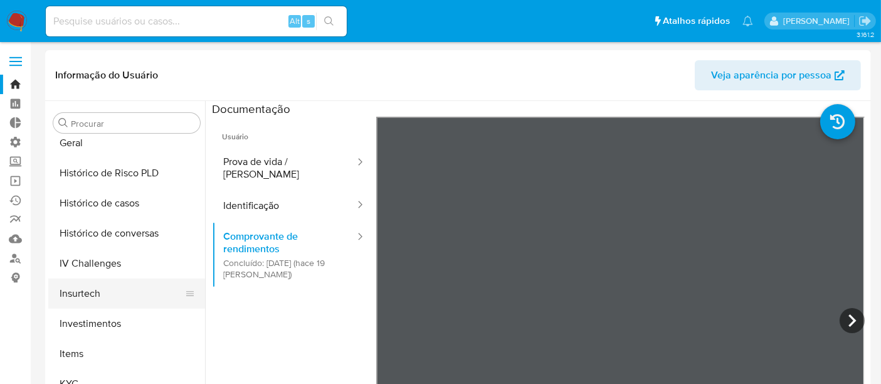
scroll to position [440, 0]
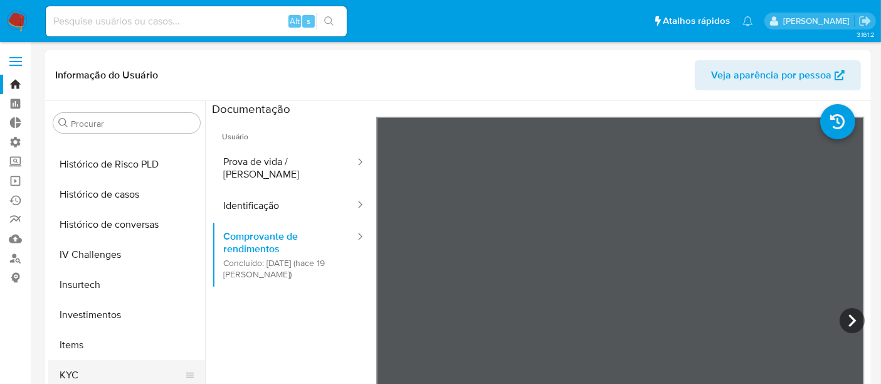
click at [80, 372] on button "KYC" at bounding box center [121, 375] width 147 height 30
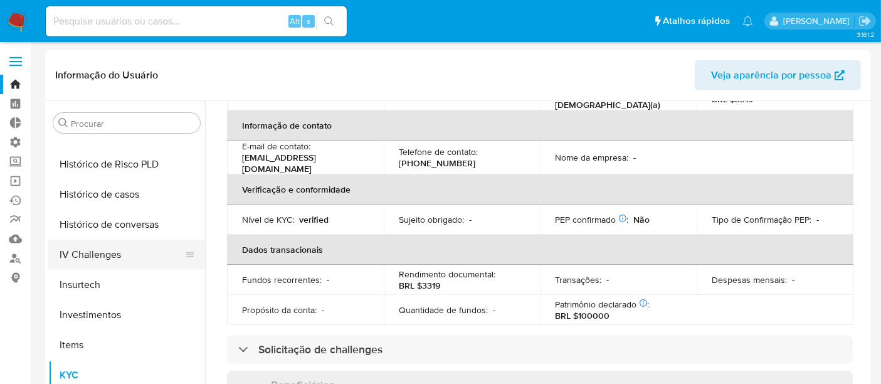
scroll to position [301, 0]
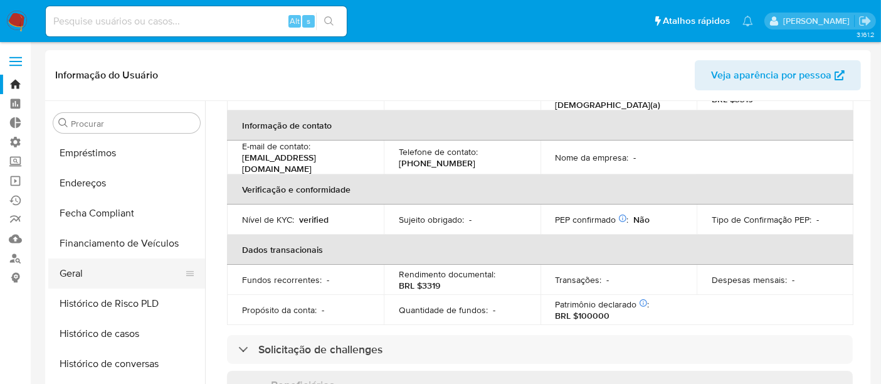
click at [68, 273] on button "Geral" at bounding box center [121, 273] width 147 height 30
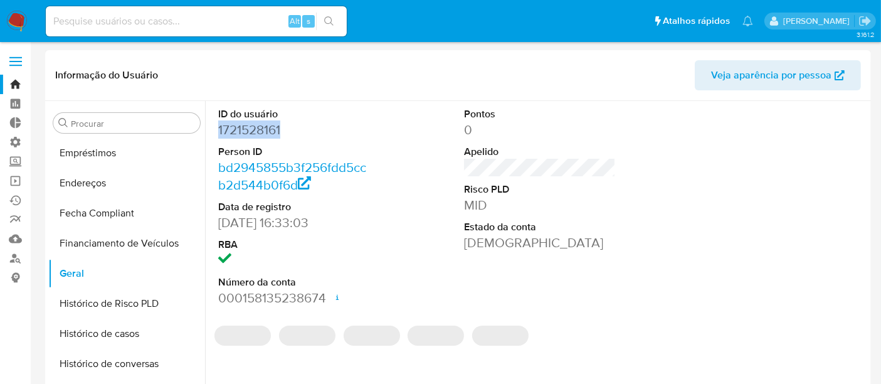
drag, startPoint x: 214, startPoint y: 127, endPoint x: 287, endPoint y: 127, distance: 72.1
click at [287, 127] on div "ID do usuário 1721528161 Person ID bd2945855b3f256fdd5ccb2d544b0f6d Data de reg…" at bounding box center [294, 207] width 164 height 212
copy dd "1721528161"
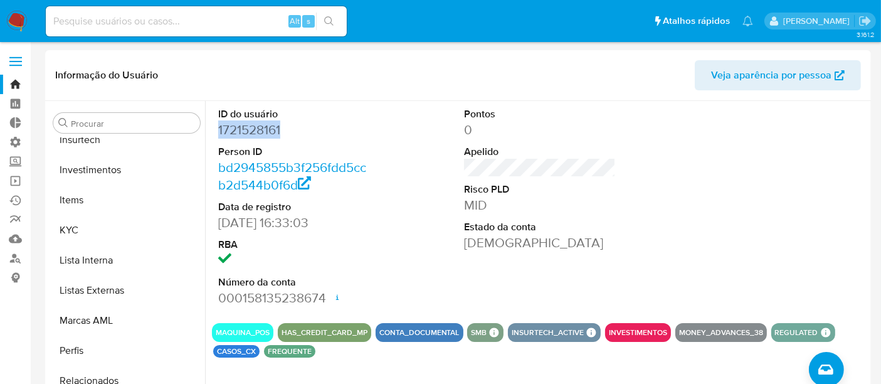
scroll to position [650, 0]
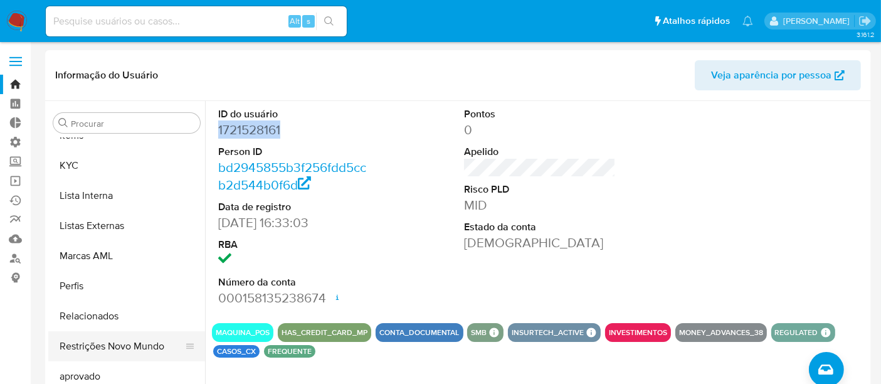
click at [122, 351] on button "Restrições Novo Mundo" at bounding box center [121, 346] width 147 height 30
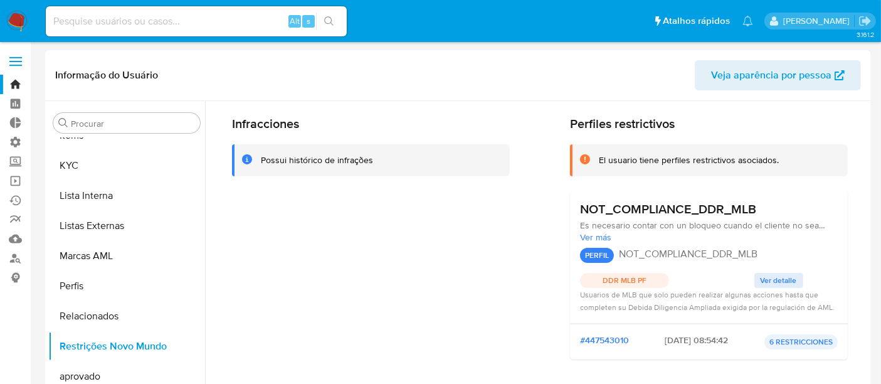
scroll to position [70, 0]
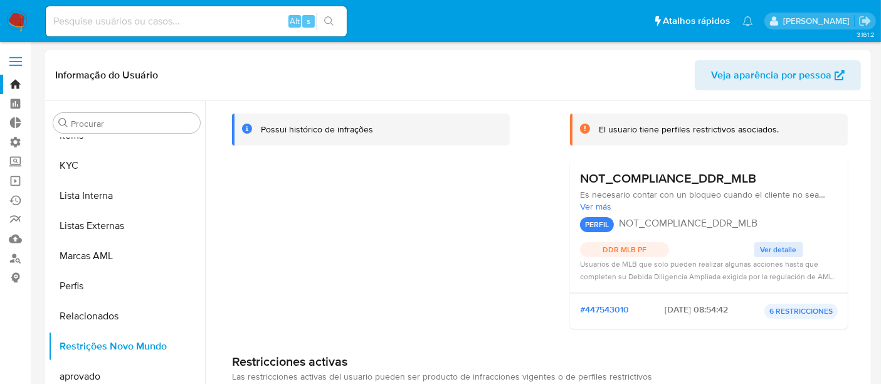
click at [778, 251] on span "Ver detalle" at bounding box center [779, 249] width 36 height 13
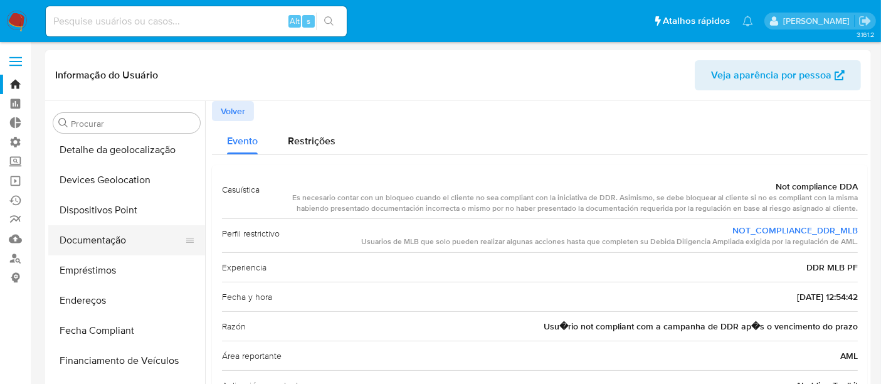
scroll to position [162, 0]
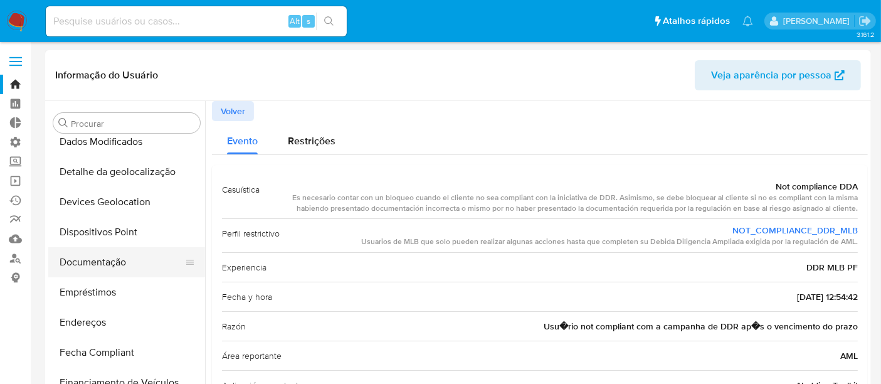
click at [98, 264] on button "Documentação" at bounding box center [121, 262] width 147 height 30
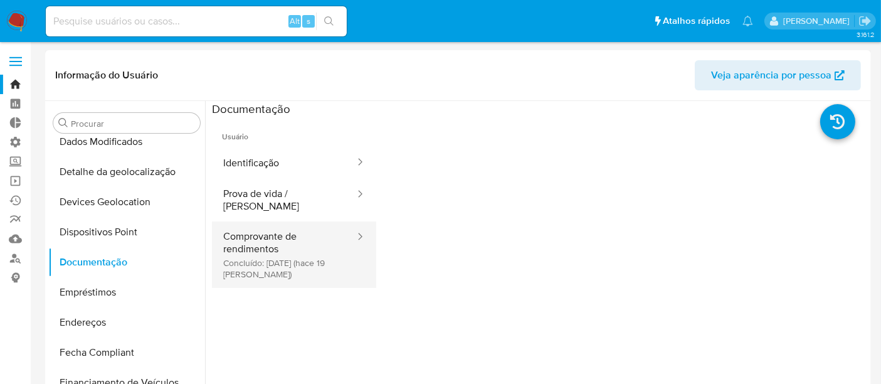
click at [253, 257] on button "Comprovante de rendimentos Concluído: 10/09/2025 (hace 19 días)" at bounding box center [284, 254] width 144 height 66
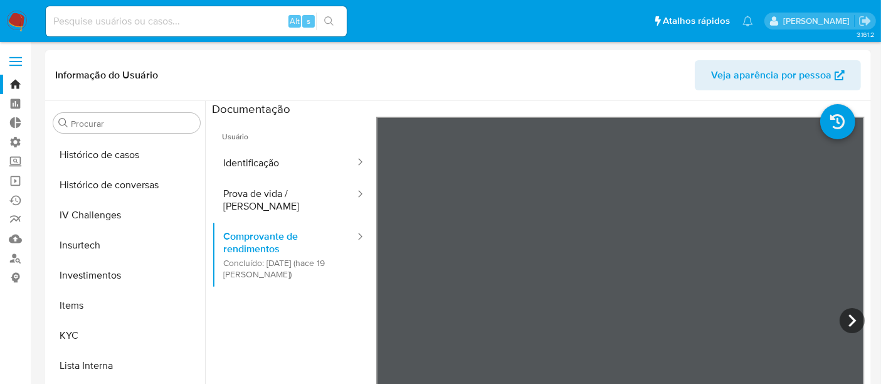
scroll to position [650, 0]
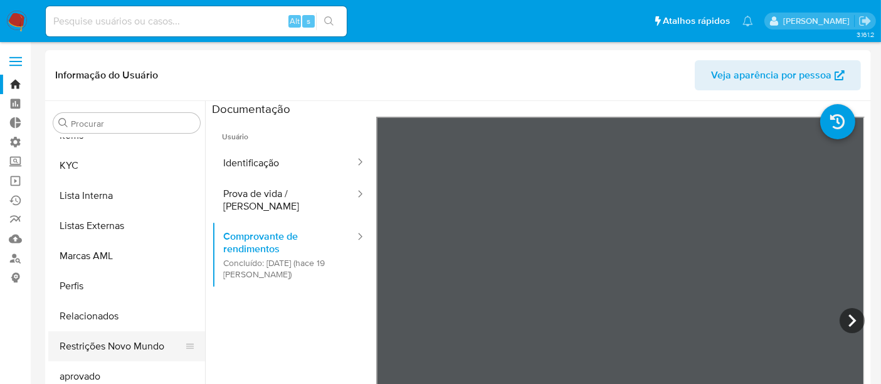
click at [105, 344] on button "Restrições Novo Mundo" at bounding box center [121, 346] width 147 height 30
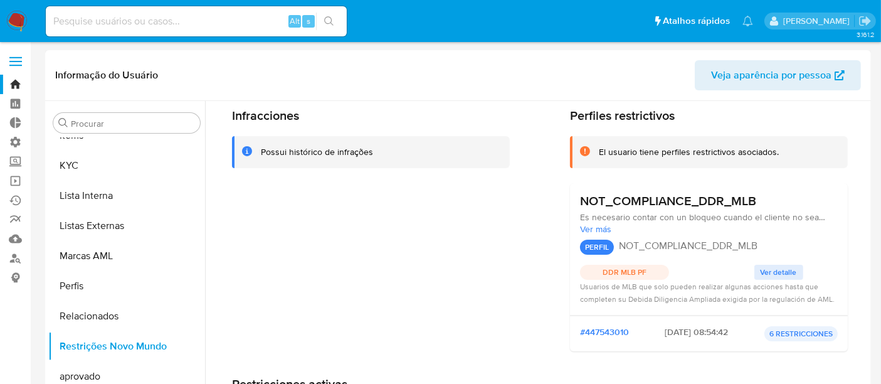
scroll to position [70, 0]
